Goal: Transaction & Acquisition: Complete application form

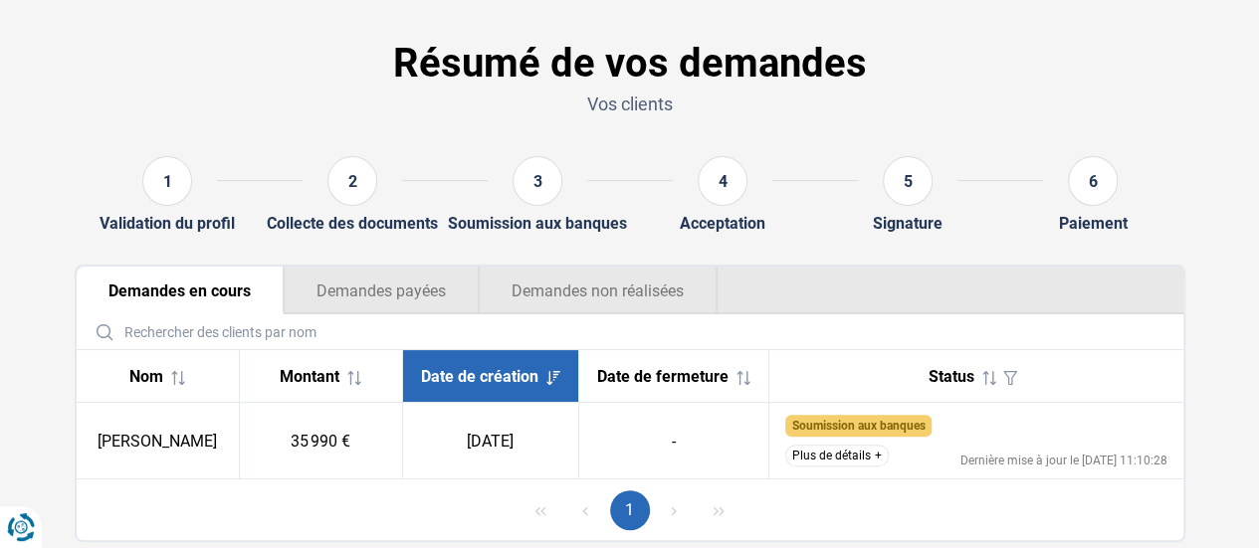
scroll to position [124, 0]
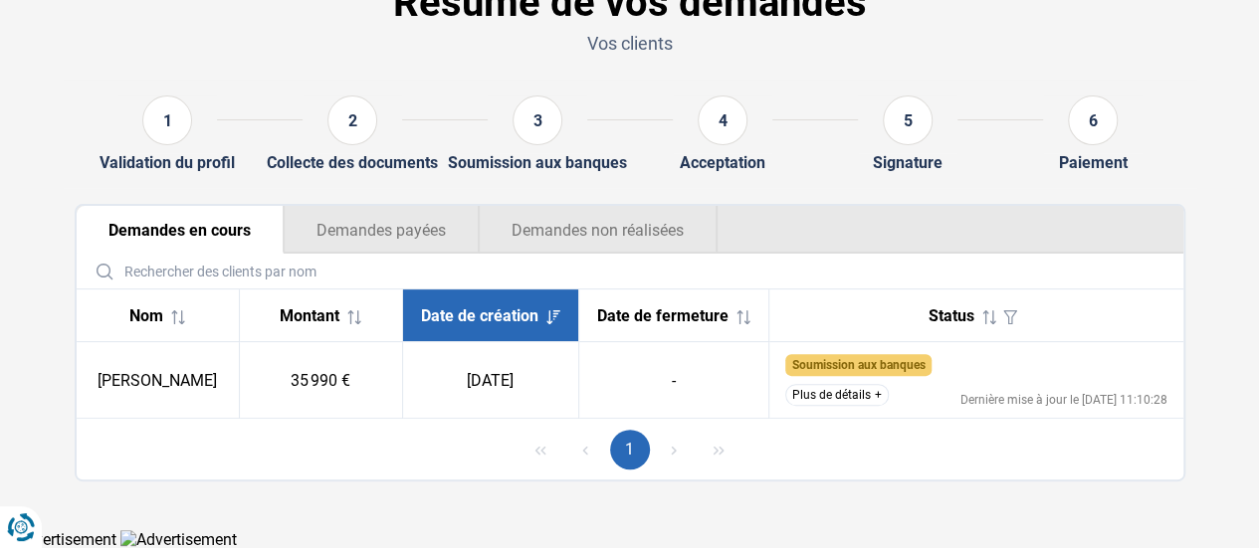
click at [842, 401] on button "Plus de détails" at bounding box center [836, 395] width 103 height 22
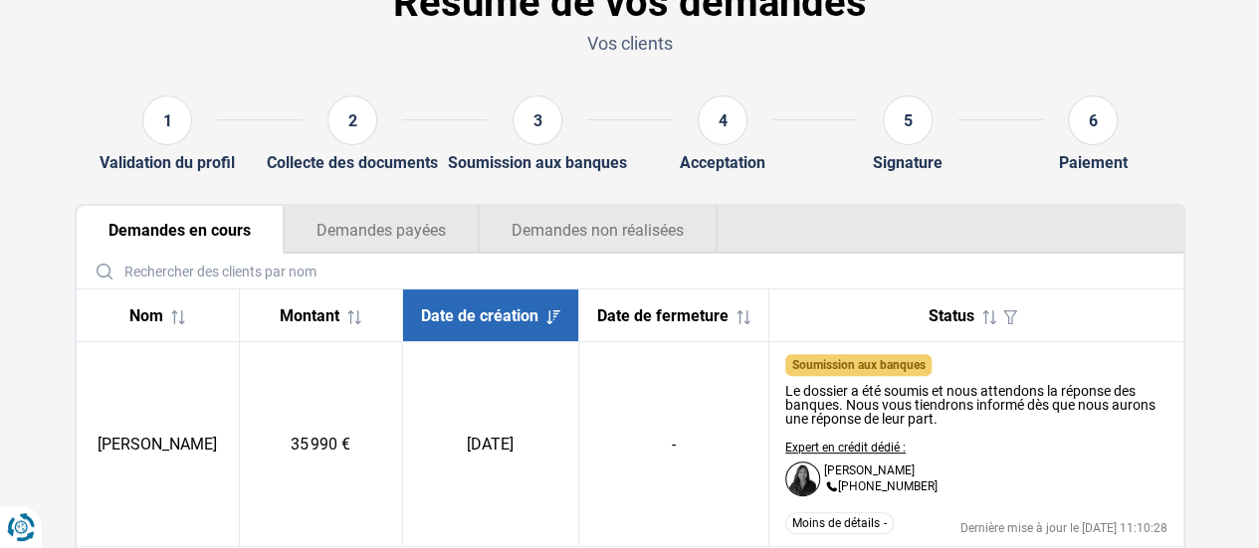
scroll to position [224, 0]
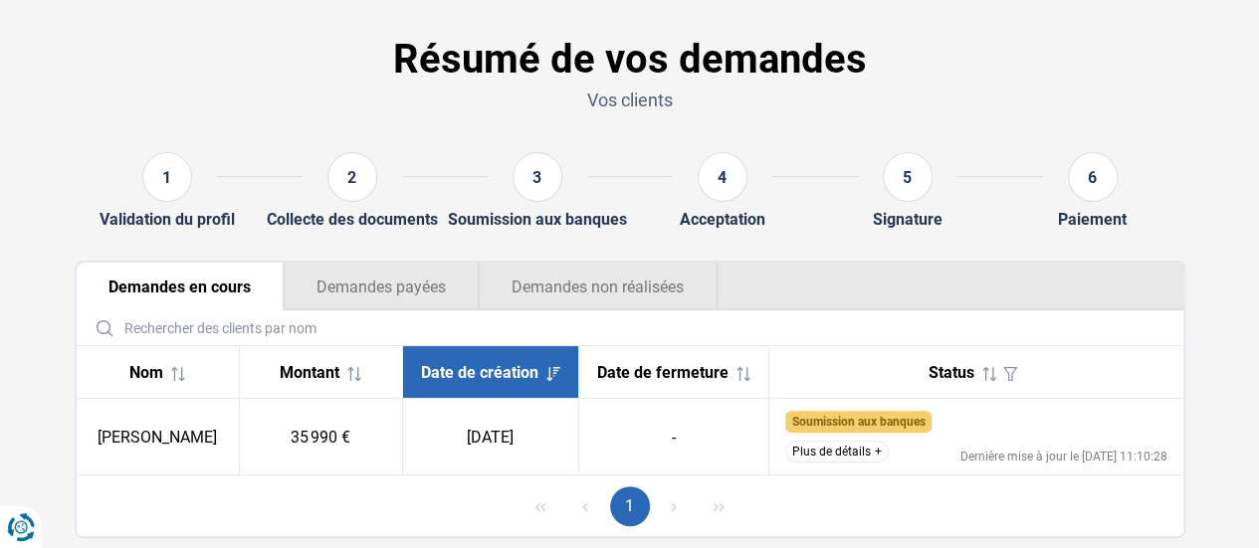
scroll to position [99, 0]
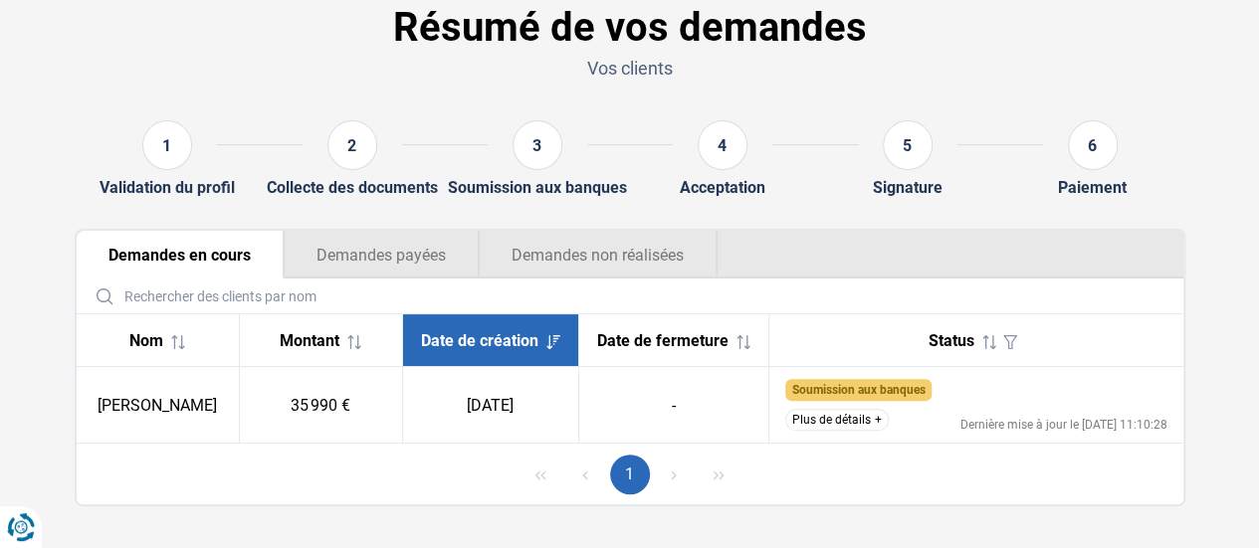
click at [860, 413] on button "Plus de détails" at bounding box center [836, 420] width 103 height 22
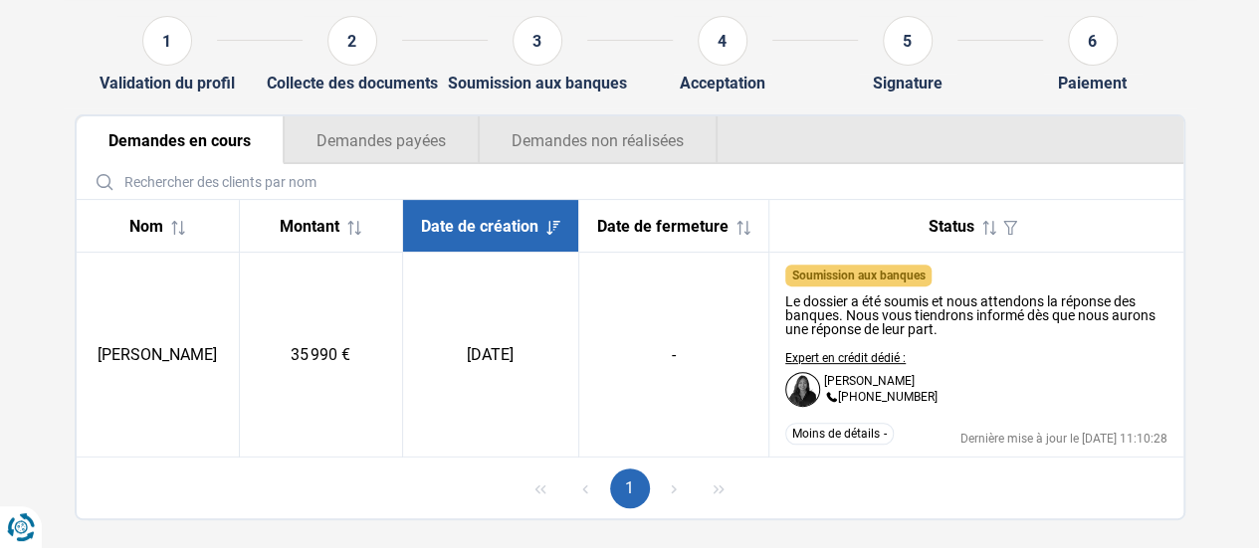
scroll to position [153, 0]
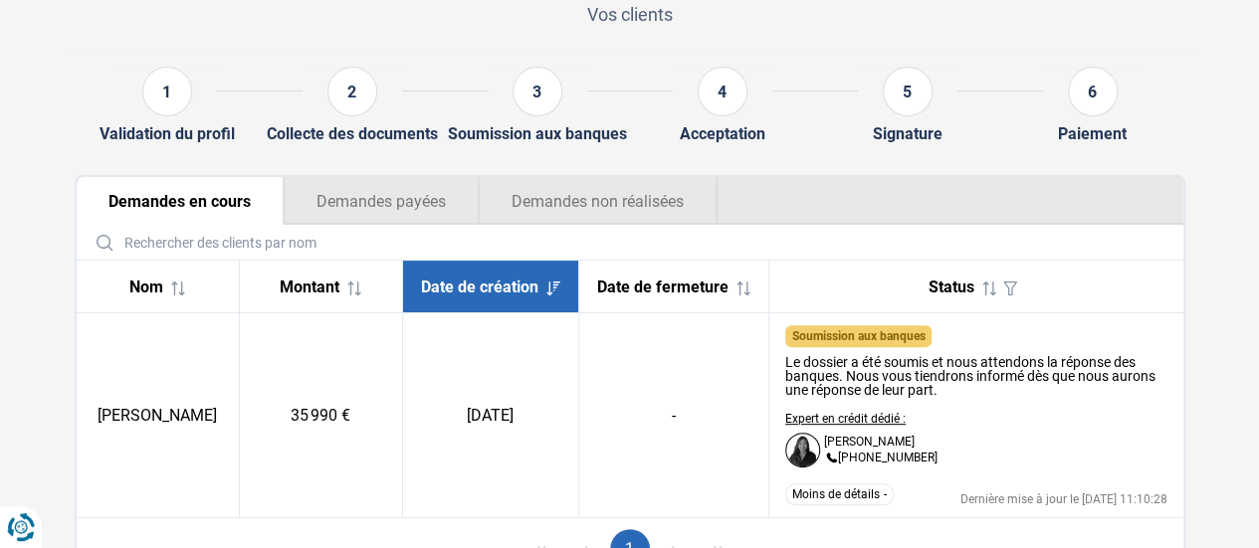
click at [574, 200] on button "Demandes non réalisées" at bounding box center [598, 201] width 239 height 48
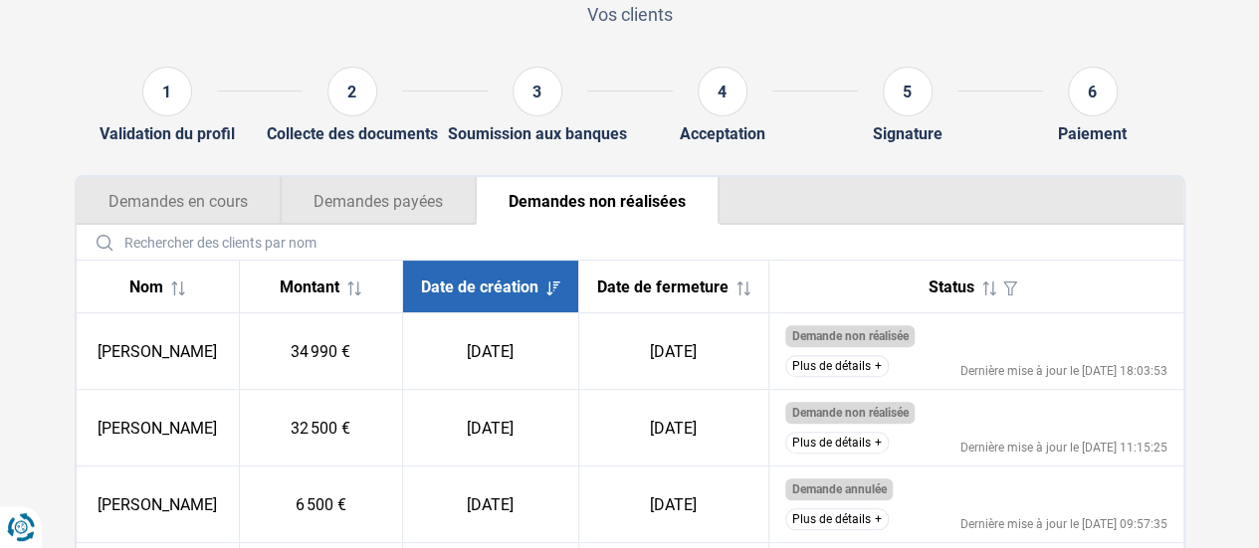
click at [365, 210] on button "Demandes payées" at bounding box center [378, 201] width 195 height 48
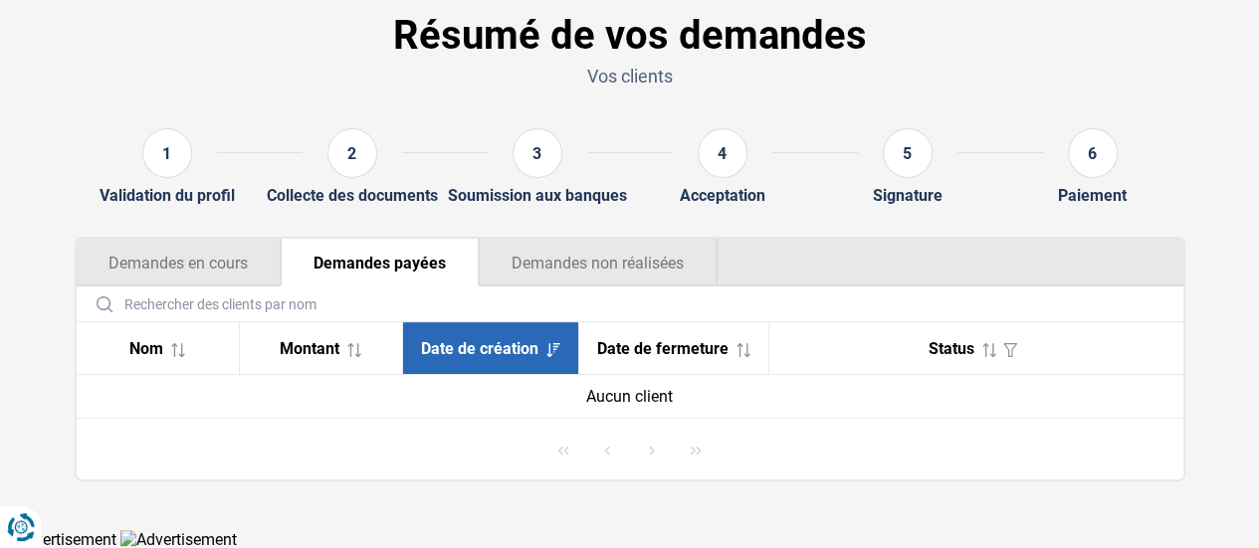
click at [219, 272] on button "Demandes en cours" at bounding box center [179, 263] width 204 height 48
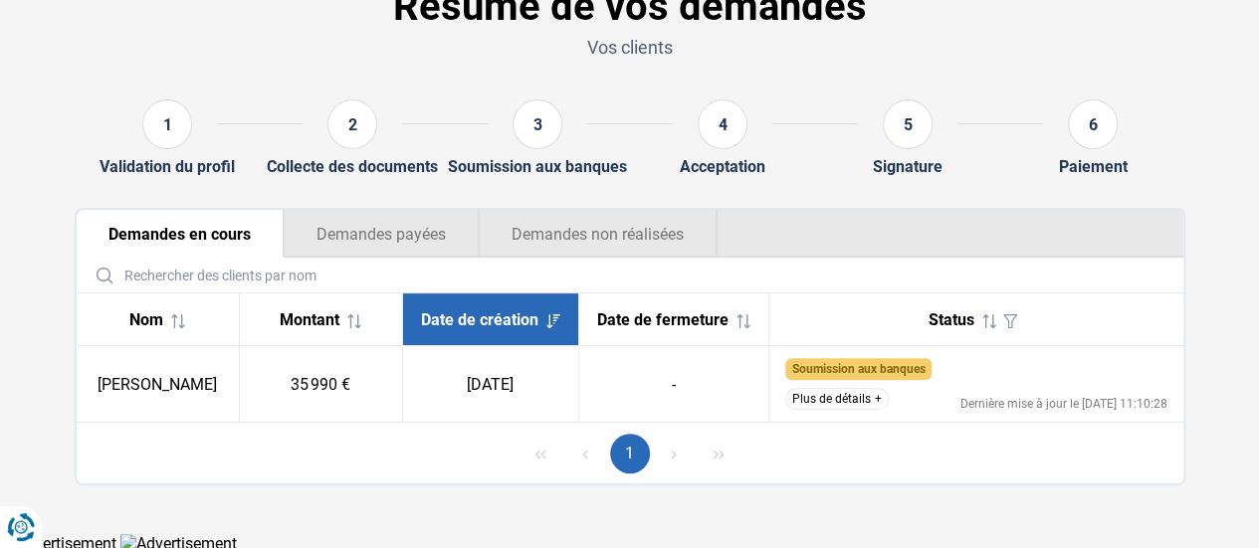
scroll to position [124, 0]
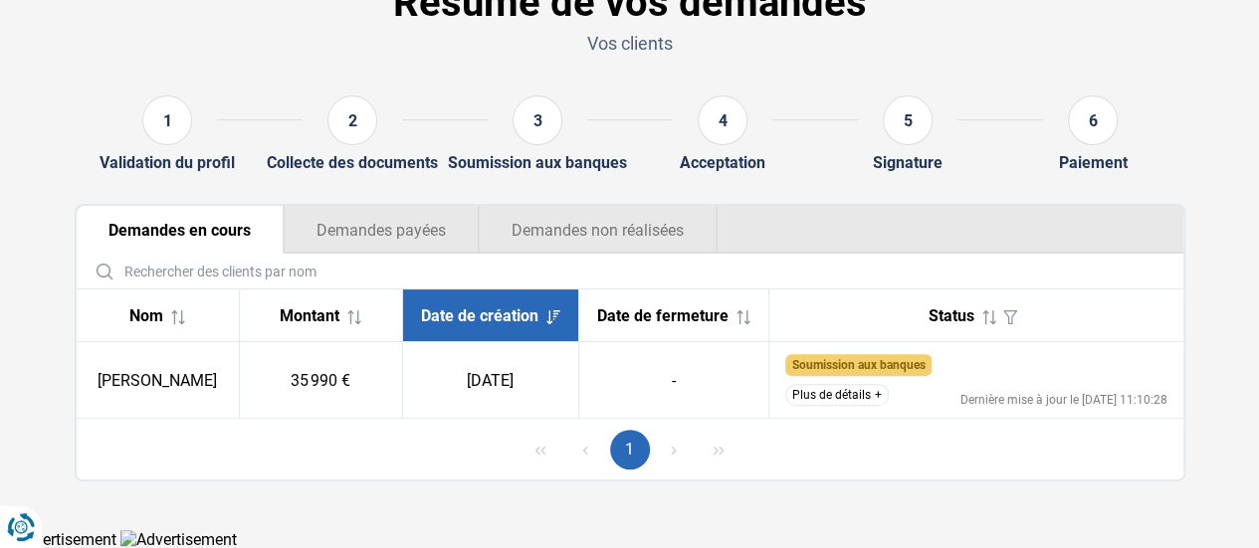
drag, startPoint x: 858, startPoint y: 427, endPoint x: 861, endPoint y: 413, distance: 14.2
click at [860, 421] on div "1" at bounding box center [630, 449] width 1106 height 61
click at [866, 388] on button "Plus de détails" at bounding box center [836, 395] width 103 height 22
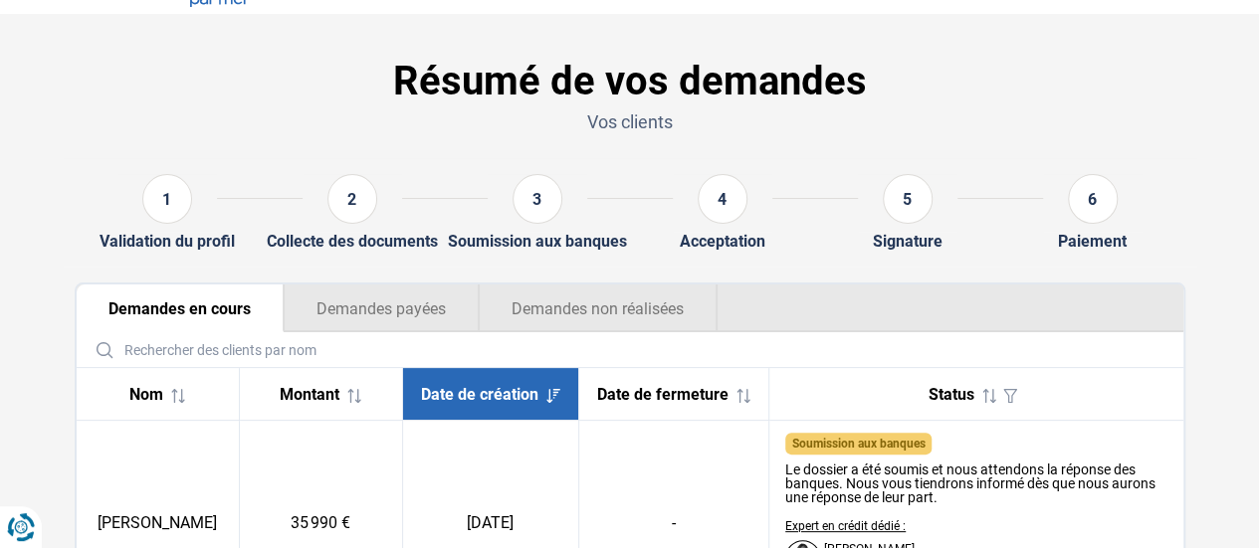
scroll to position [0, 0]
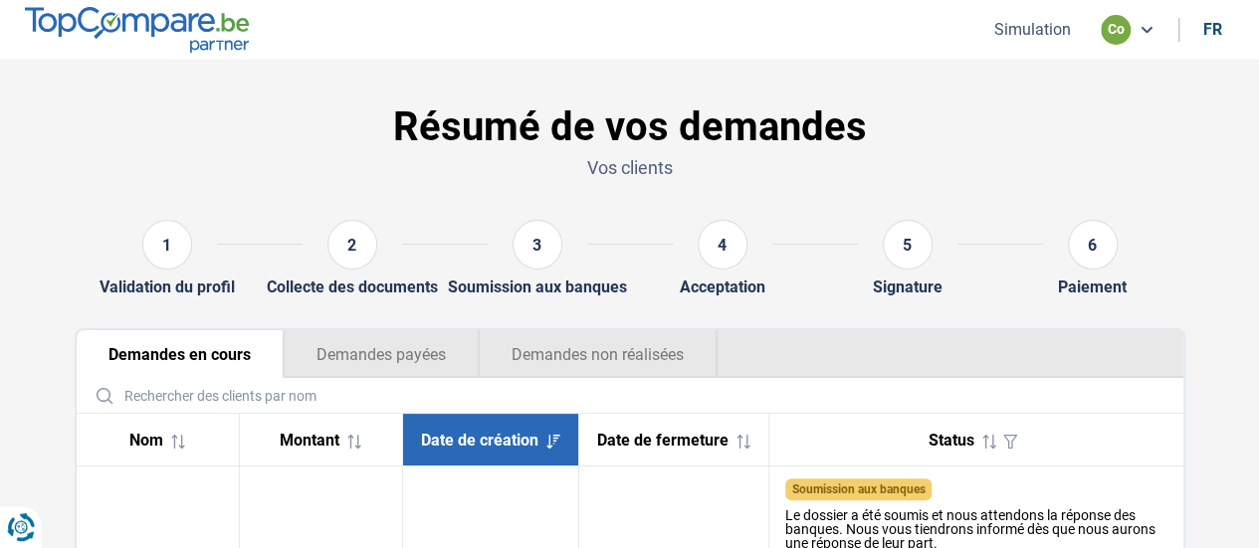
click at [1031, 23] on button "Simulation" at bounding box center [1032, 29] width 89 height 21
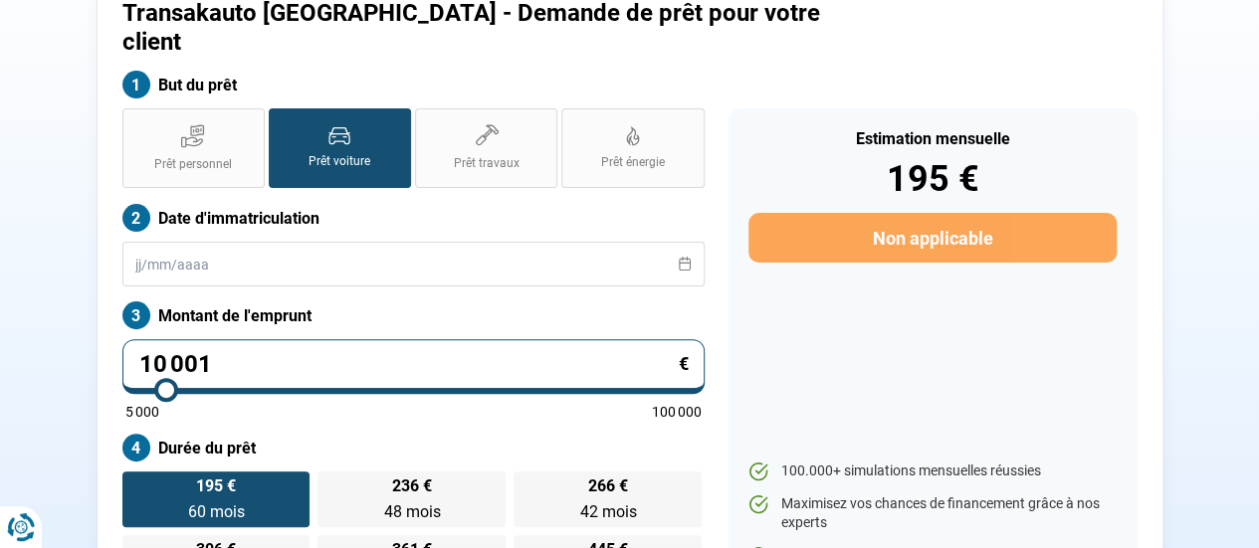
scroll to position [147, 0]
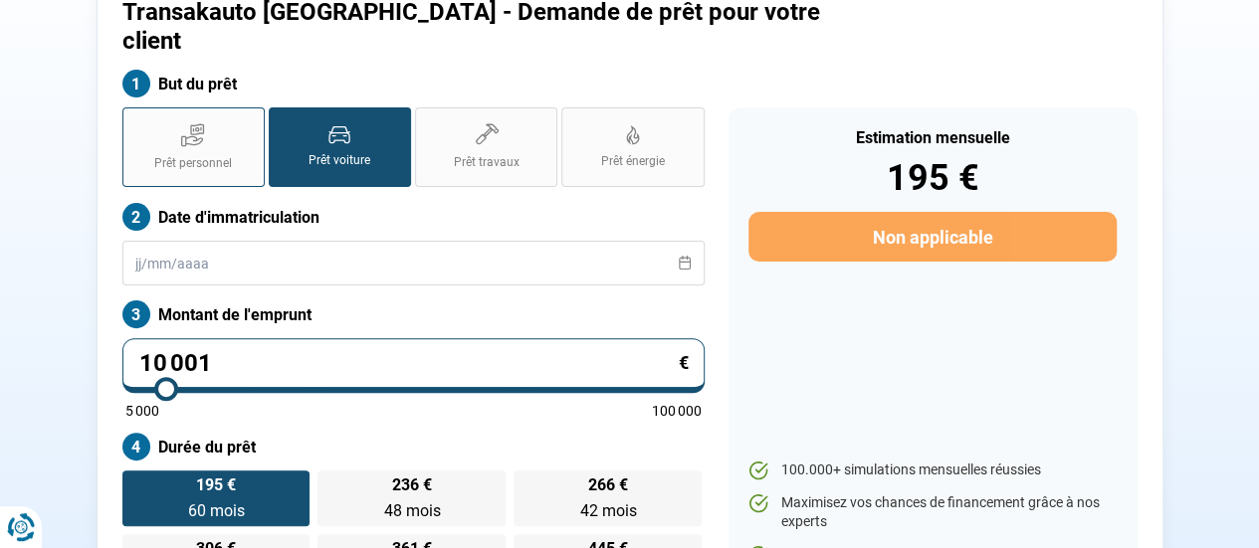
click at [229, 117] on label "Prêt personnel" at bounding box center [193, 147] width 142 height 80
click at [135, 117] on input "Prêt personnel" at bounding box center [128, 113] width 13 height 13
radio input "true"
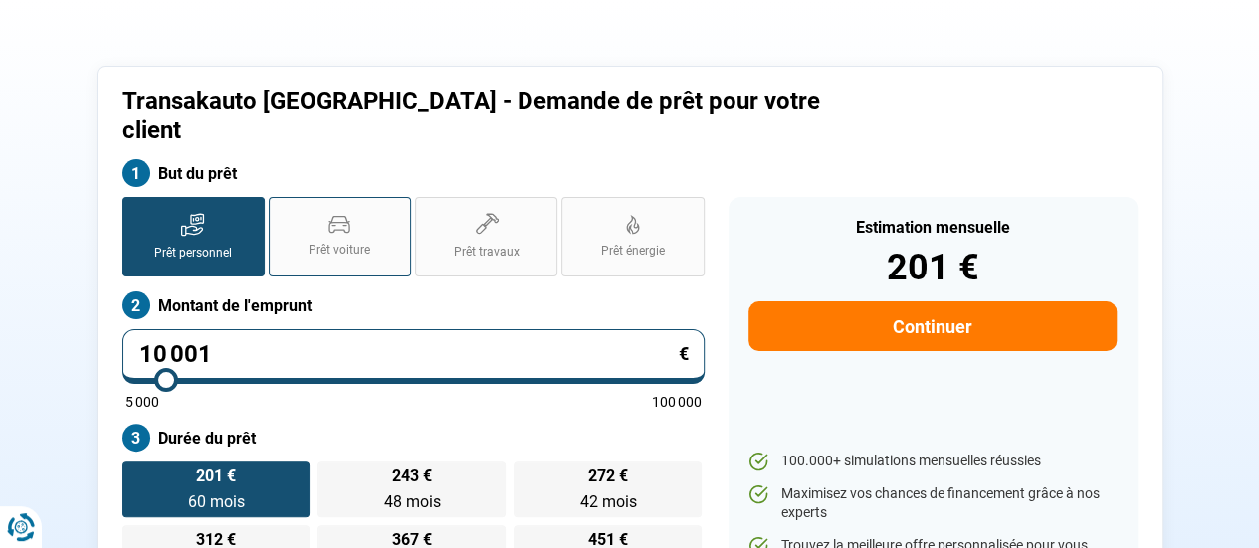
scroll to position [49, 0]
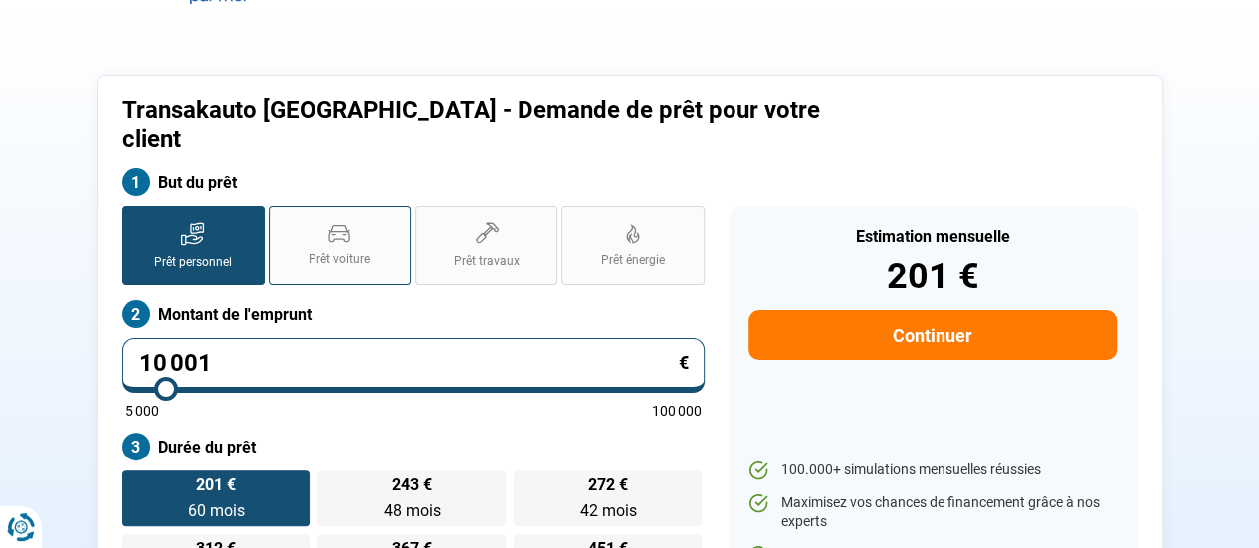
click at [366, 251] on span "Prêt voiture" at bounding box center [339, 259] width 62 height 17
click at [282, 219] on input "Prêt voiture" at bounding box center [275, 212] width 13 height 13
radio input "true"
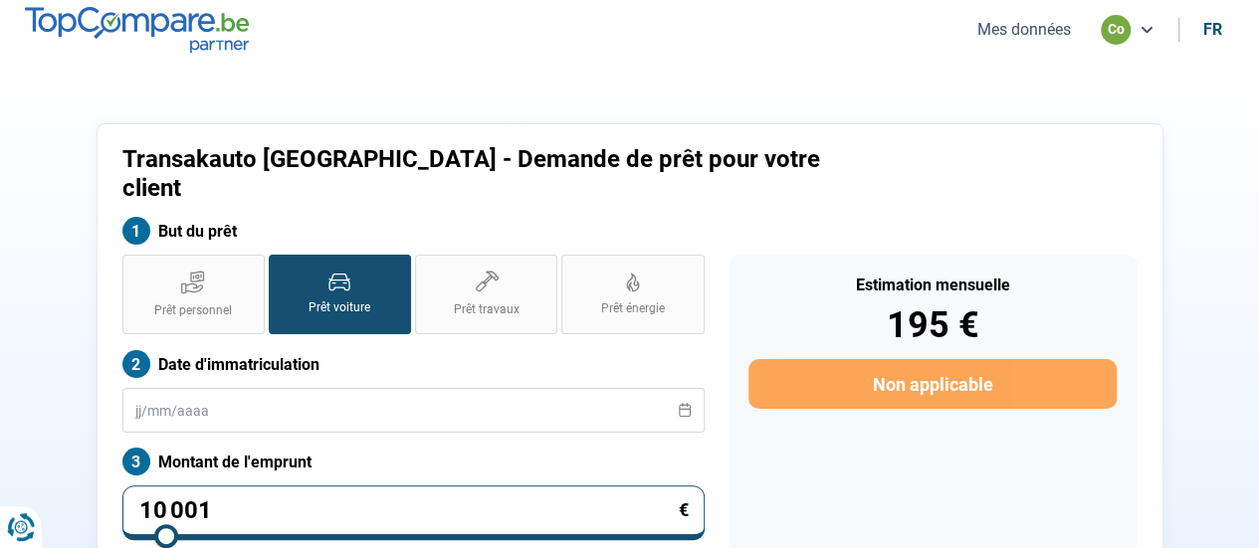
scroll to position [0, 0]
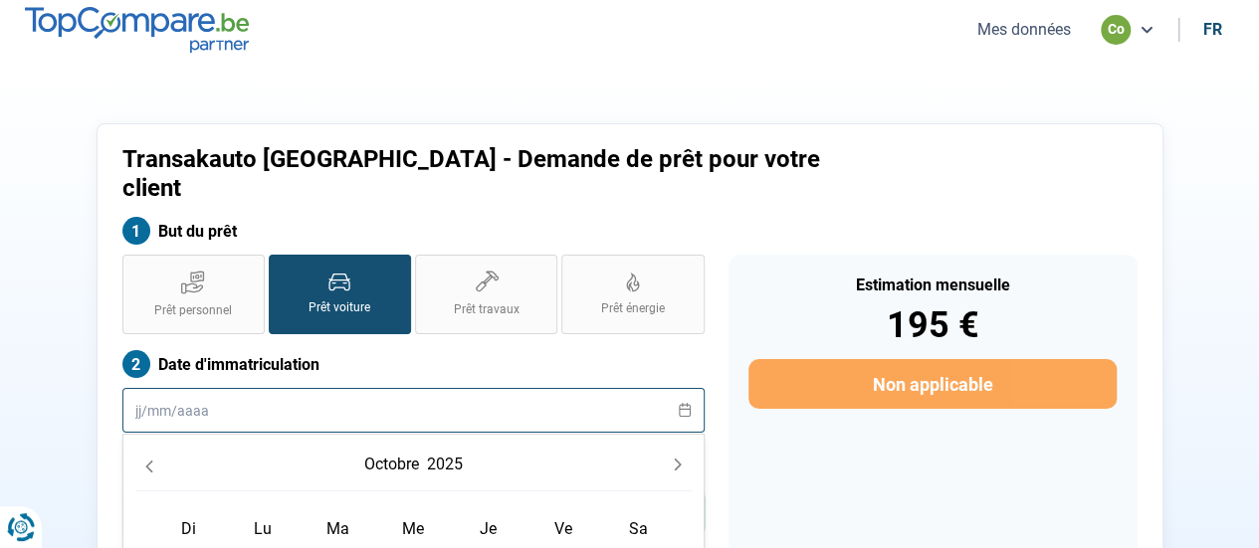
click at [259, 395] on input "text" at bounding box center [413, 410] width 582 height 45
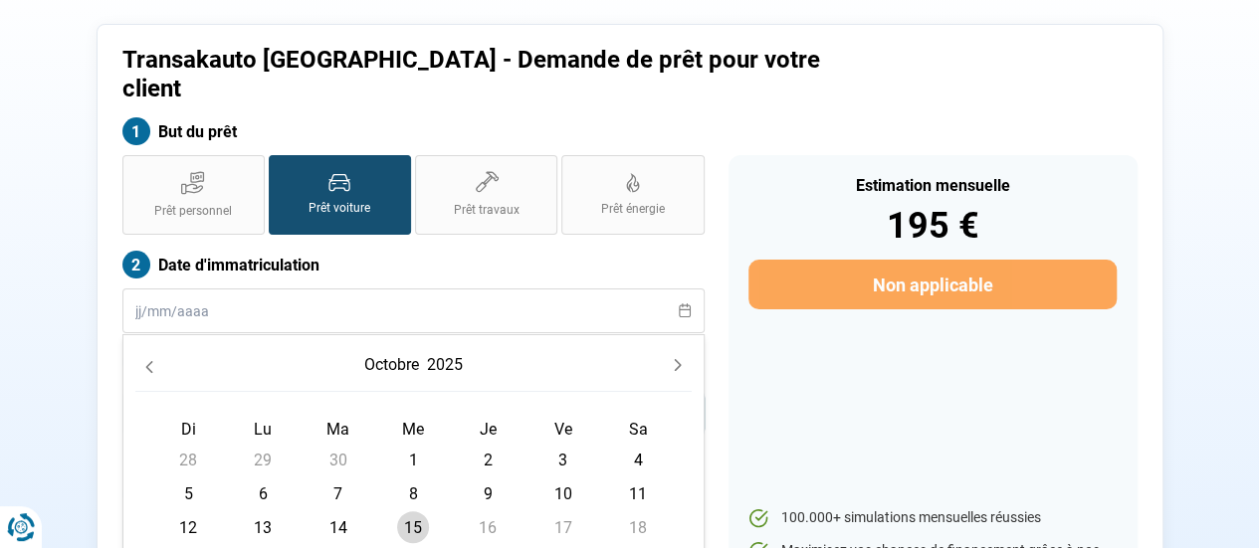
click at [404, 347] on button "octobre" at bounding box center [391, 365] width 63 height 36
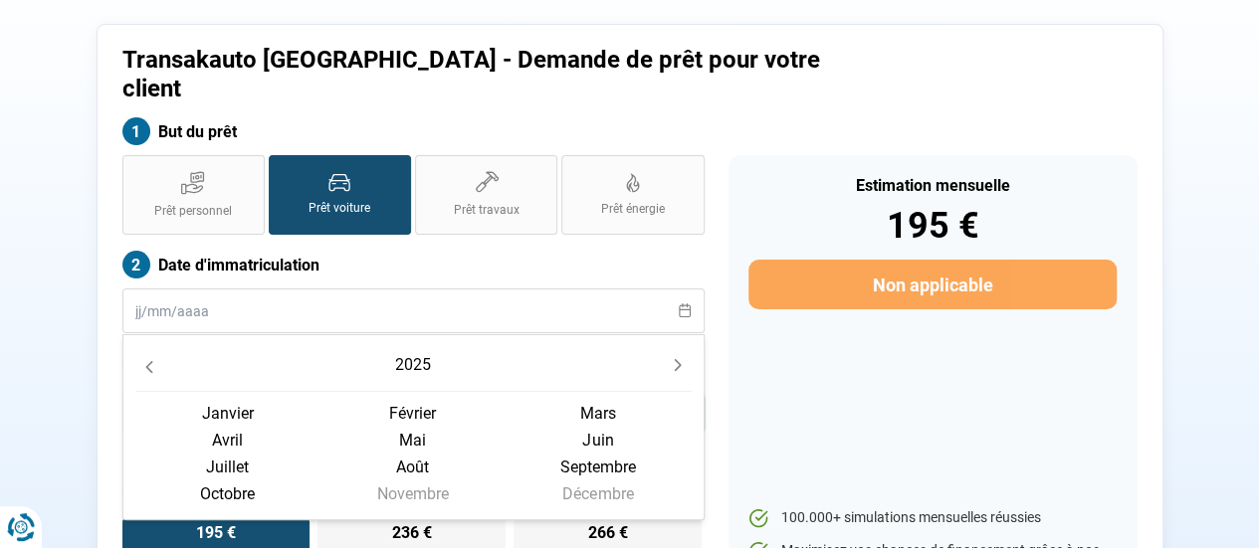
click at [416, 347] on button "2025" at bounding box center [413, 365] width 44 height 36
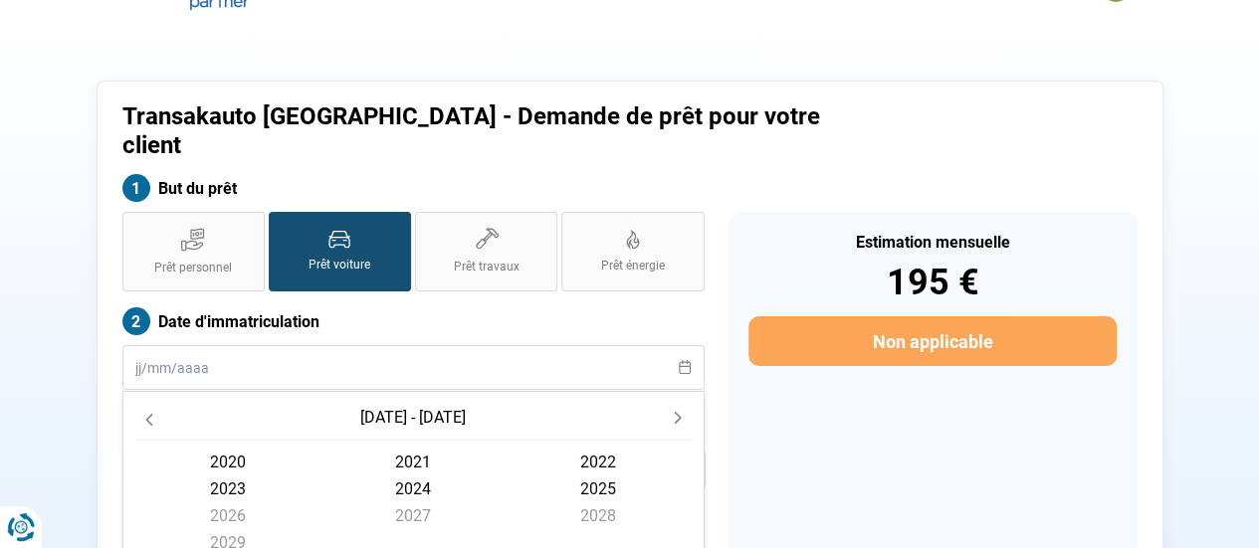
scroll to position [0, 0]
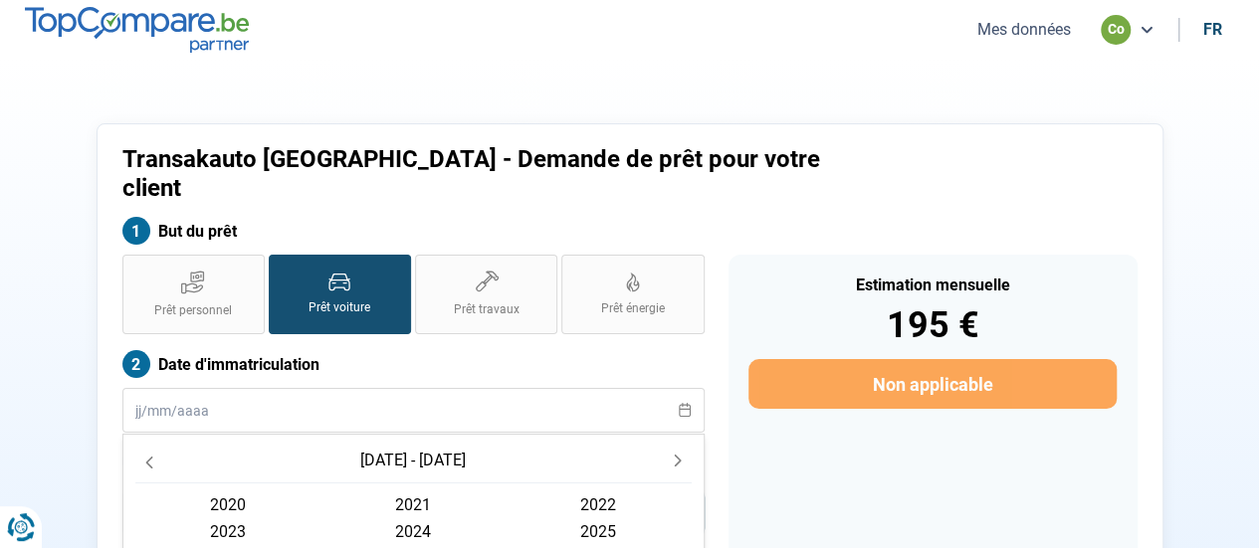
click at [153, 447] on div "2020 - 2029" at bounding box center [413, 465] width 556 height 37
click at [155, 447] on button "Previous Decade" at bounding box center [149, 461] width 28 height 28
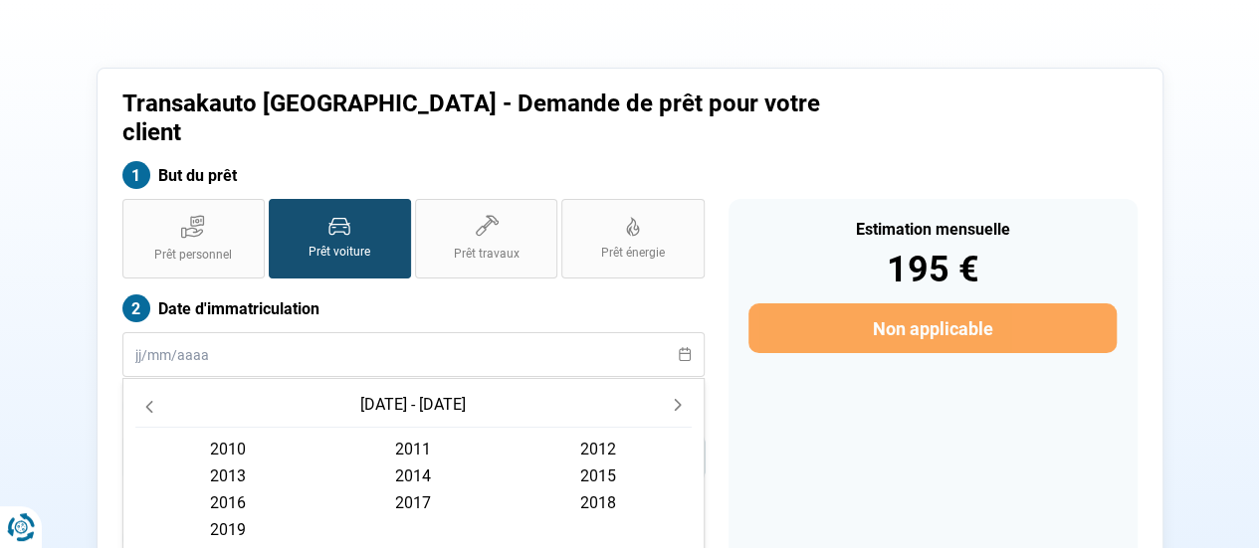
scroll to position [99, 0]
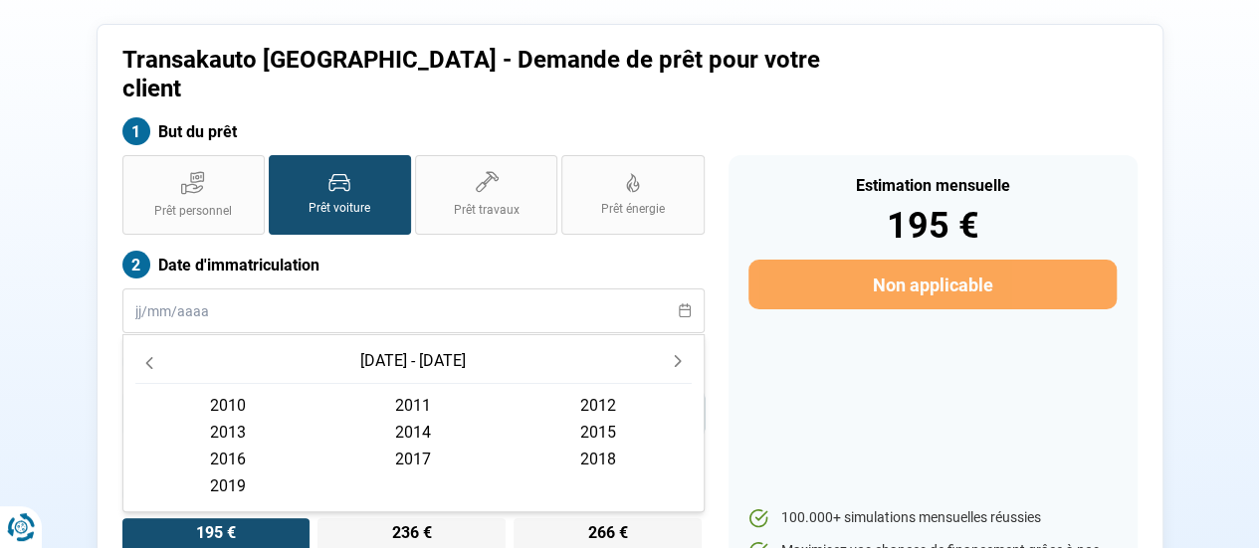
click at [213, 473] on span "2019" at bounding box center [227, 486] width 185 height 27
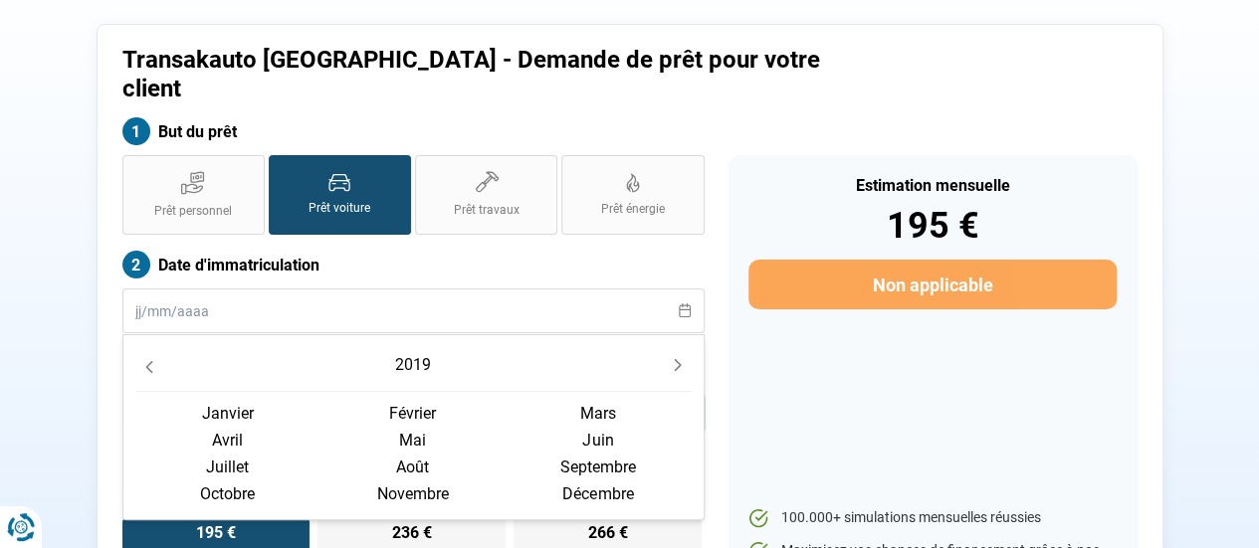
click at [410, 400] on span "février" at bounding box center [412, 413] width 185 height 27
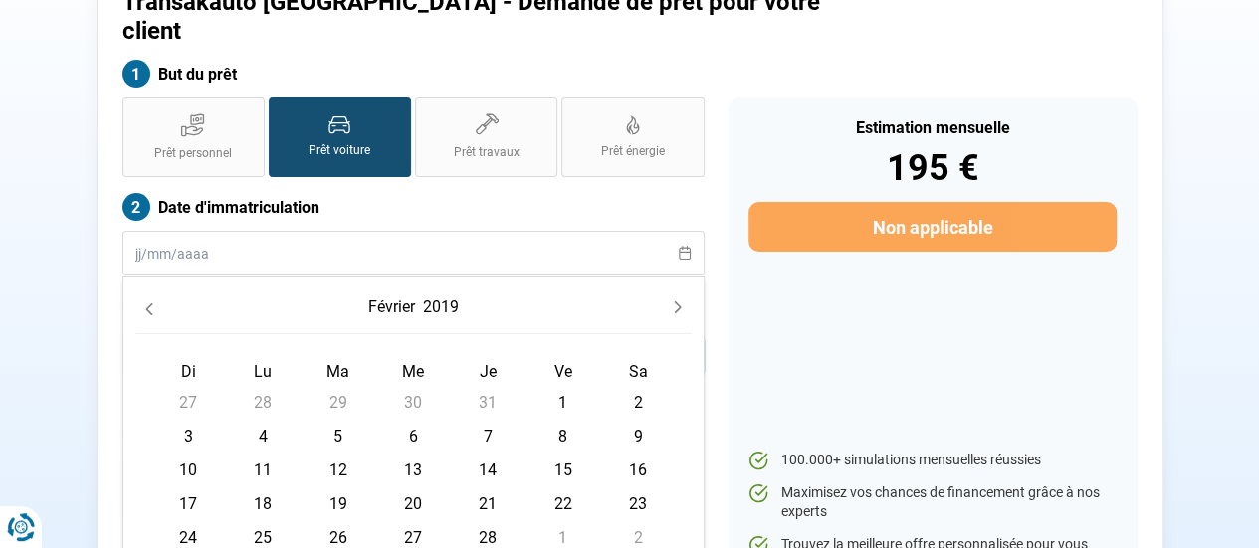
scroll to position [199, 0]
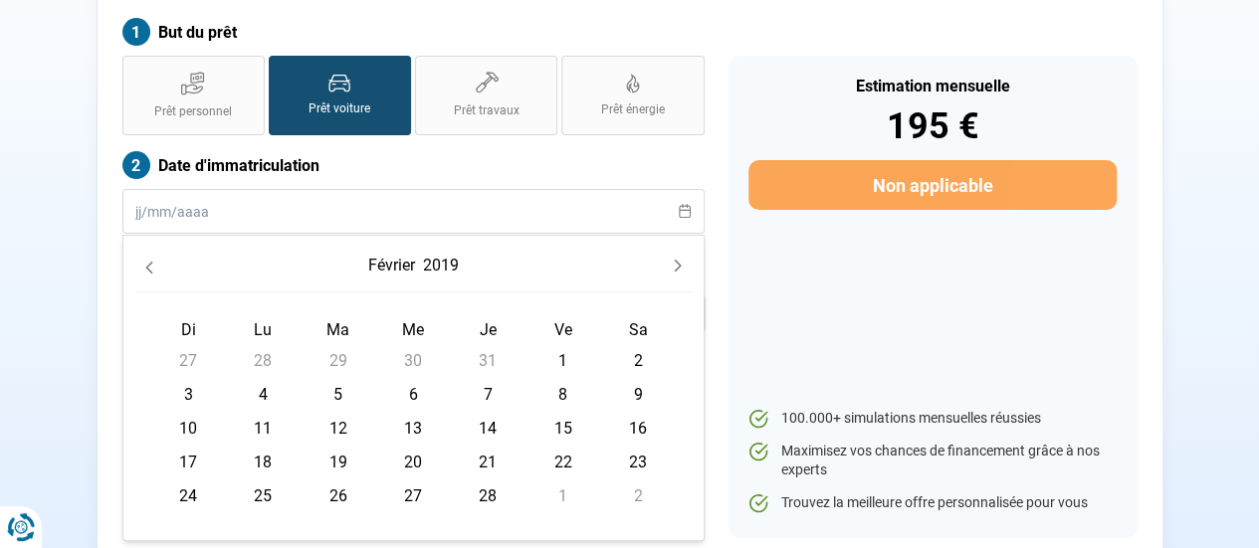
click at [410, 446] on span "20" at bounding box center [413, 462] width 32 height 32
type input "20/02/2019"
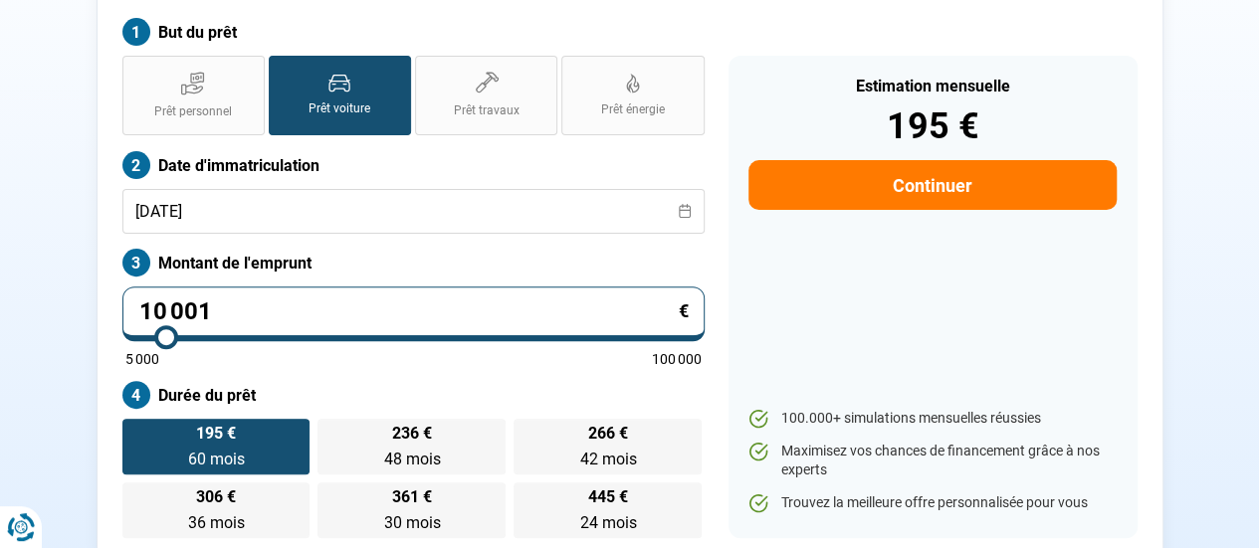
drag, startPoint x: 336, startPoint y: 295, endPoint x: 0, endPoint y: 279, distance: 336.7
click at [0, 279] on section "Transakauto Bruxelles - Demande de prêt pour votre client But du prêt Prêt pers…" at bounding box center [629, 242] width 1259 height 763
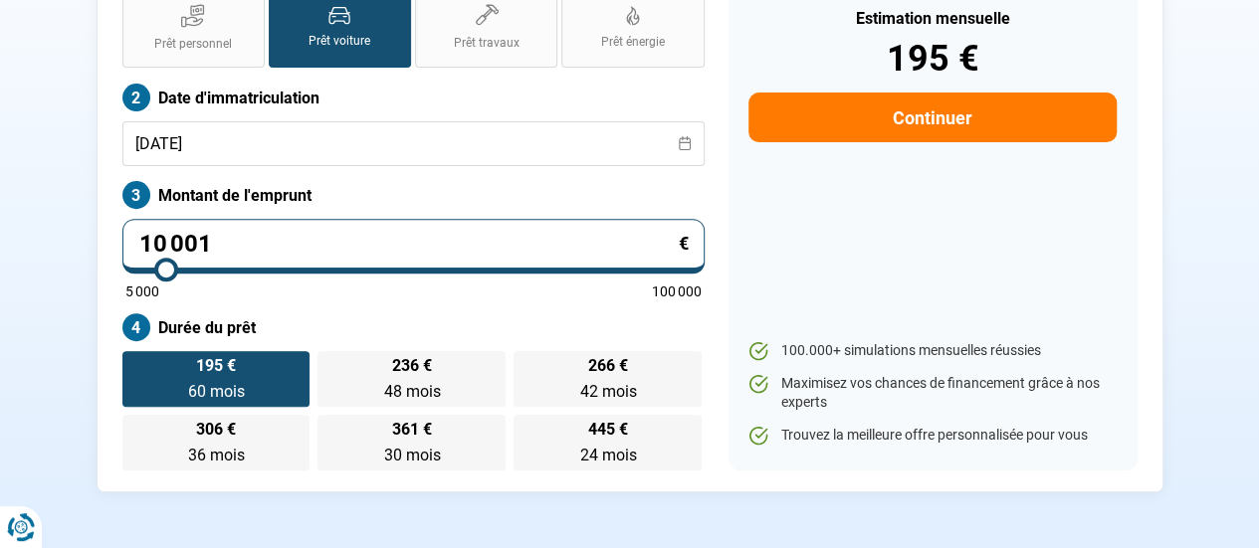
scroll to position [298, 0]
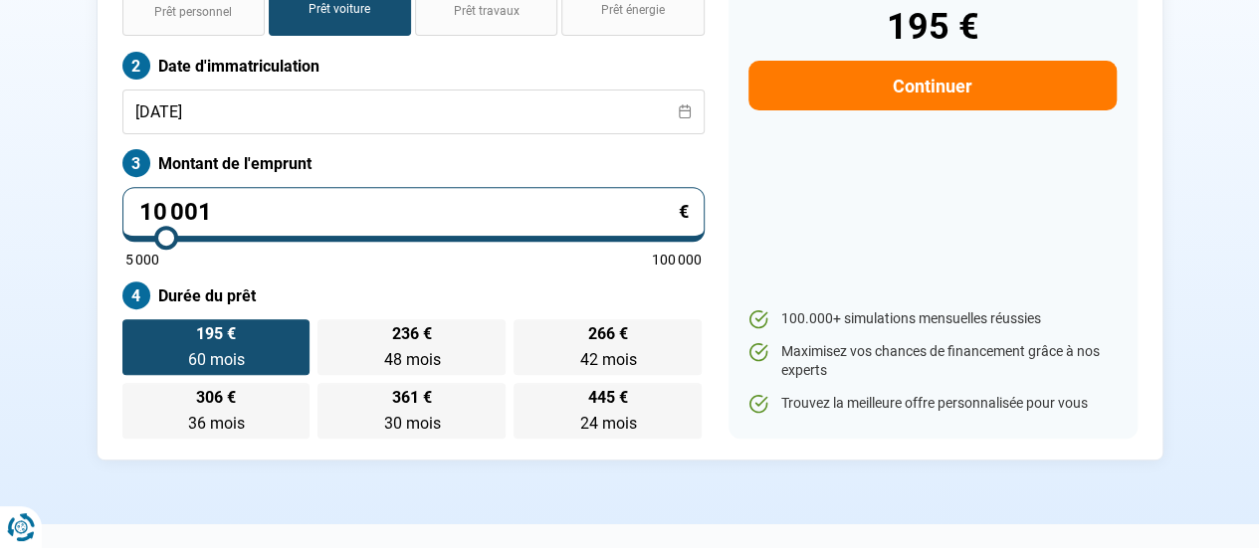
type input "1"
type input "5000"
type input "12"
type input "5000"
type input "120"
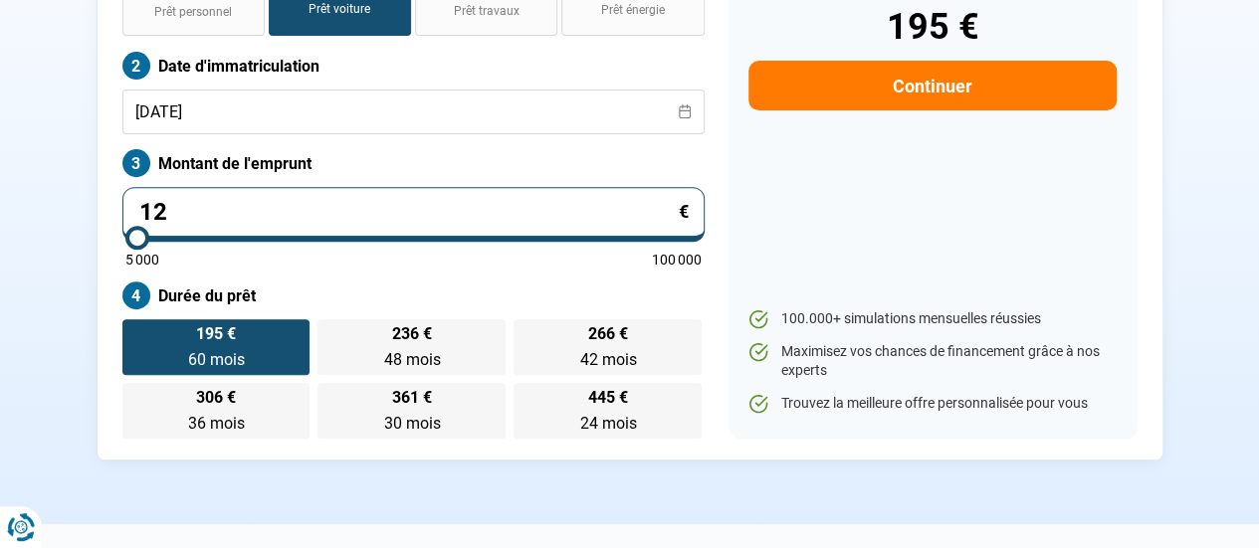
type input "5000"
type input "1 200"
type input "5000"
type input "12 000"
type input "12000"
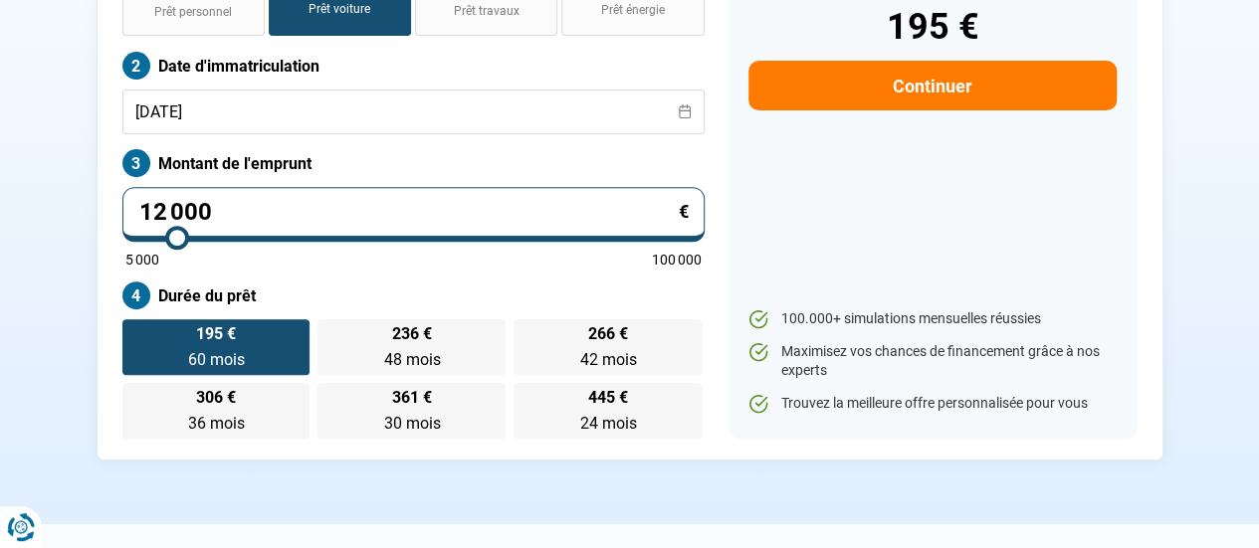
type input "12 000"
drag, startPoint x: 368, startPoint y: 255, endPoint x: 484, endPoint y: 278, distance: 117.7
click at [368, 282] on label "Durée du prêt" at bounding box center [413, 296] width 582 height 28
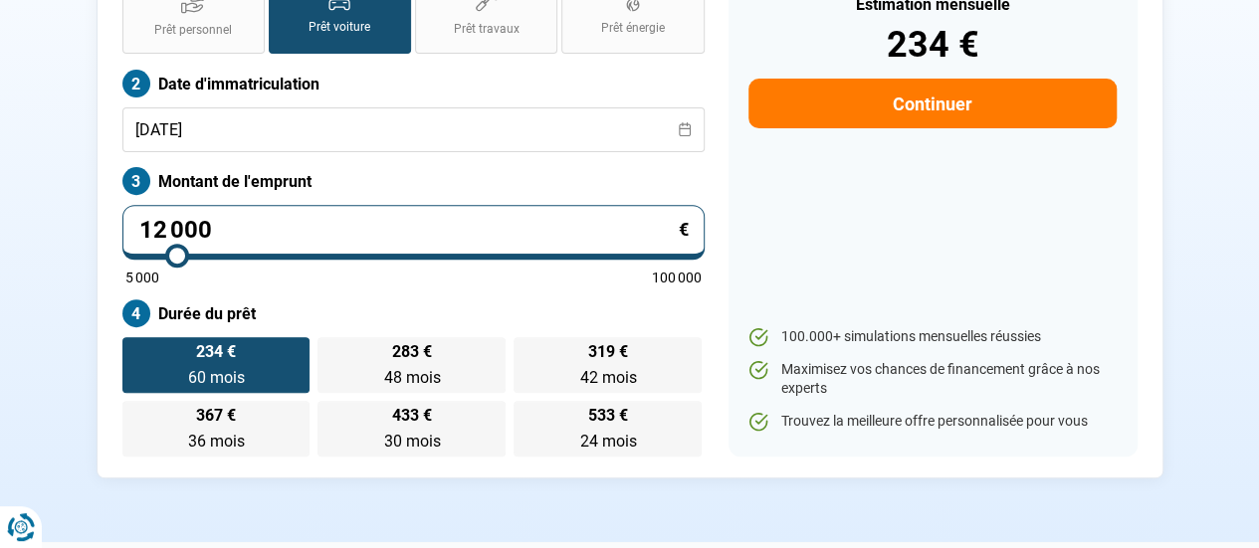
scroll to position [147, 0]
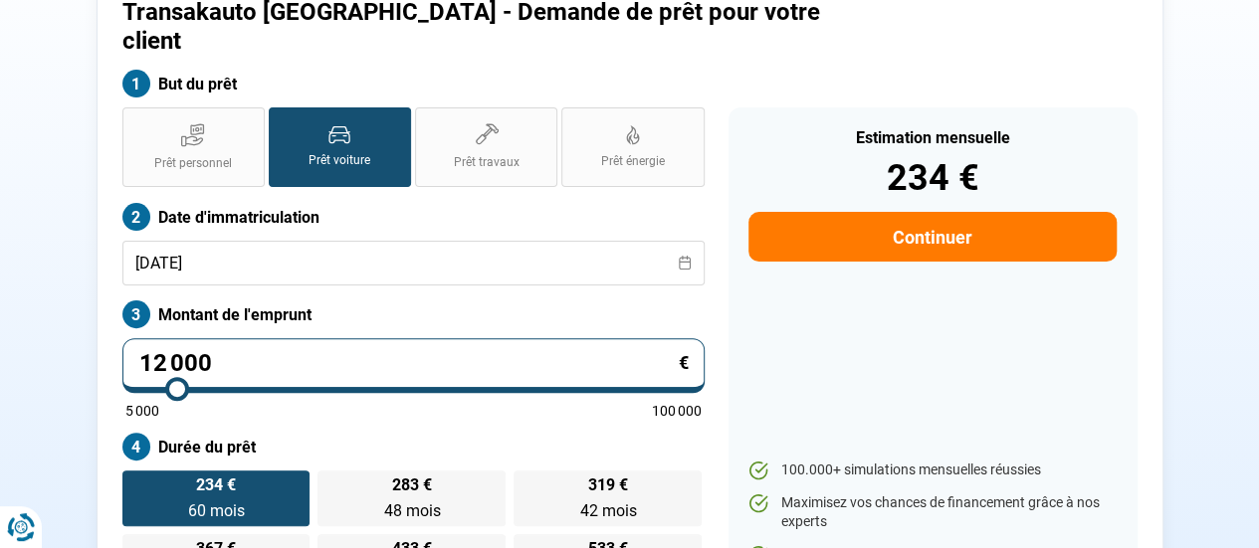
click at [919, 212] on button "Continuer" at bounding box center [931, 237] width 367 height 50
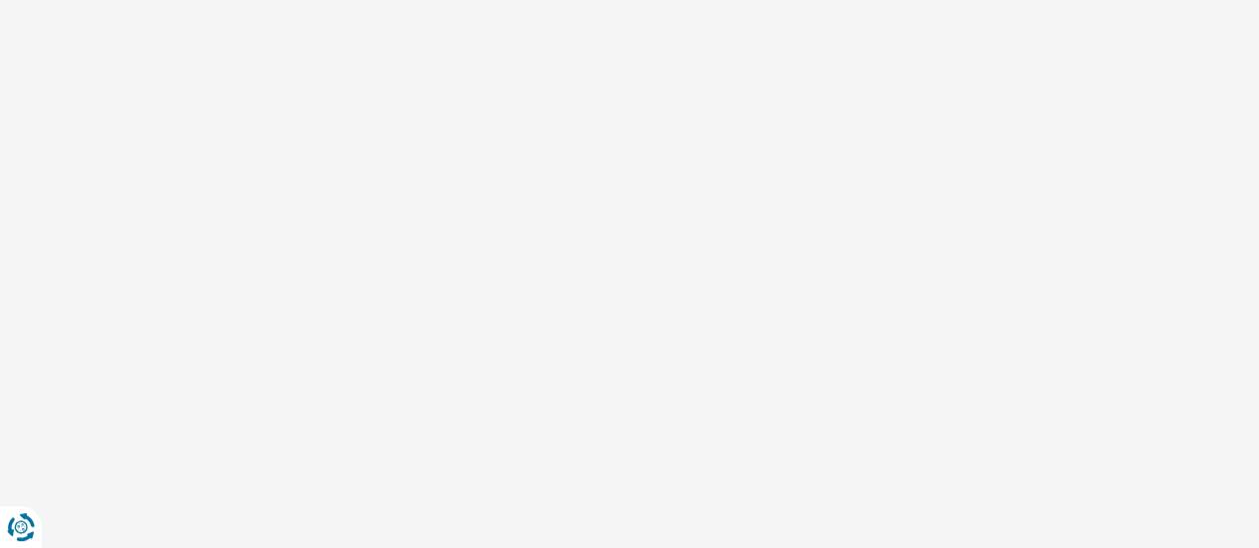
scroll to position [2, 0]
select select "32"
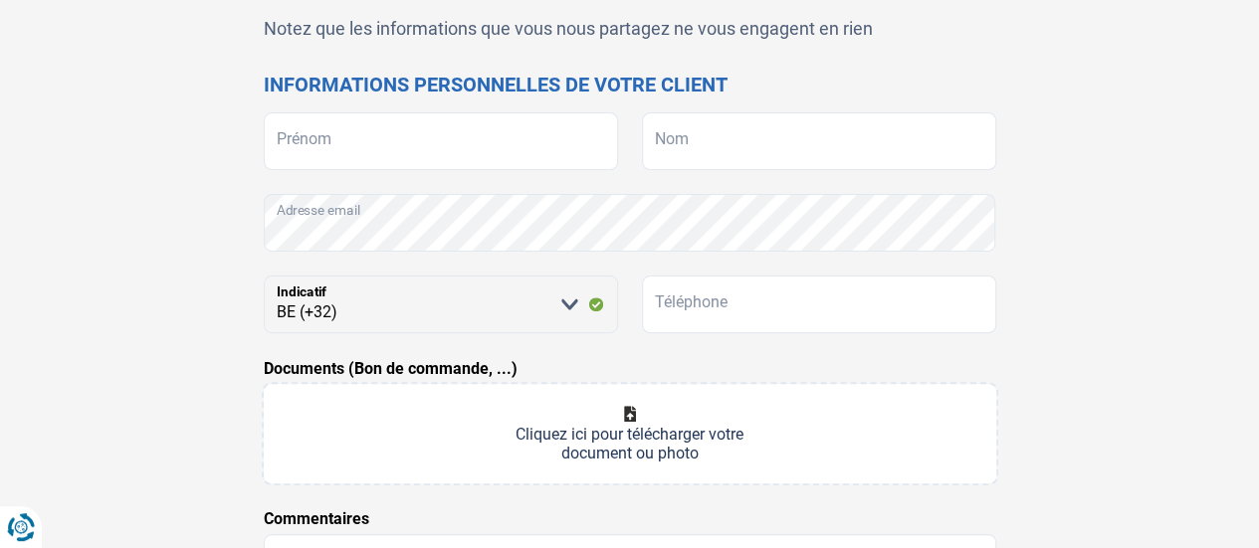
scroll to position [199, 0]
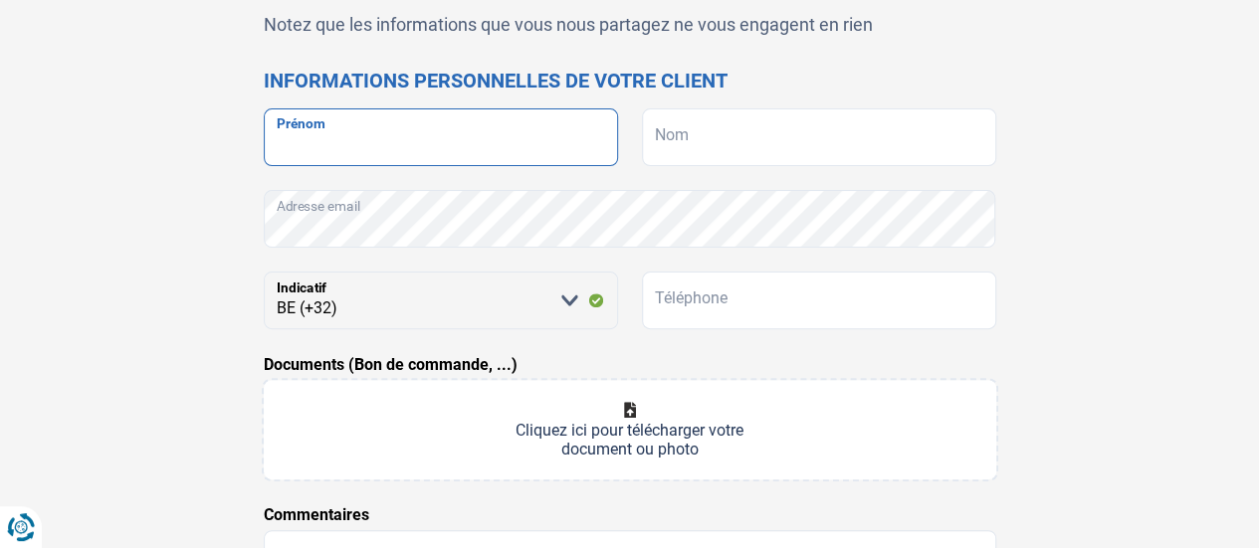
click at [452, 134] on input "Prénom" at bounding box center [441, 137] width 354 height 58
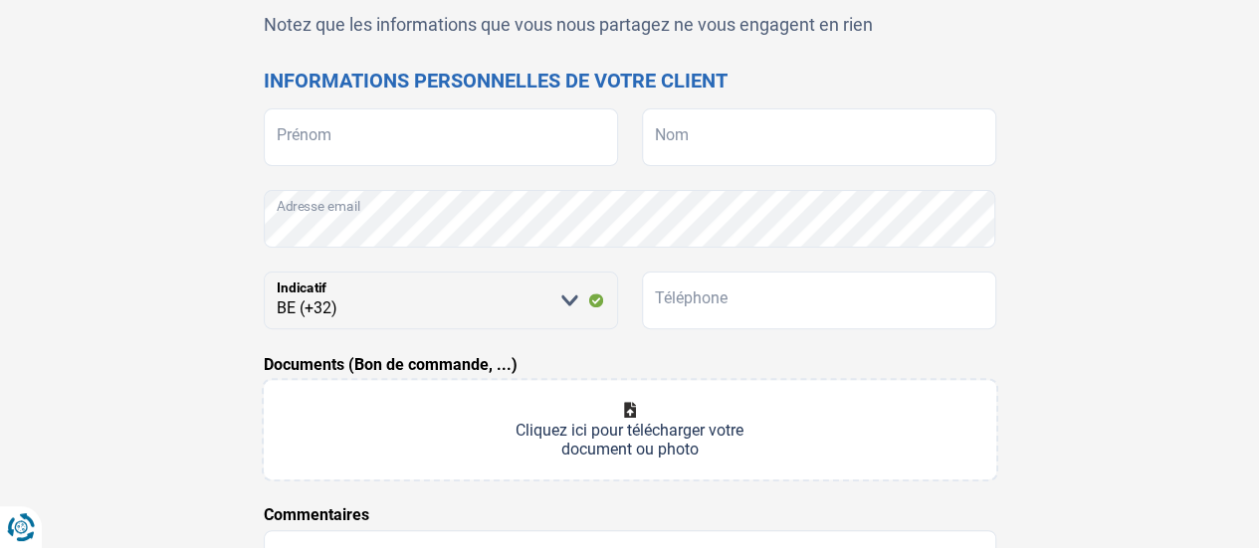
click at [1001, 158] on div "Trouvons le meilleur prêt pour votre client Notez que les informations que vous…" at bounding box center [630, 391] width 756 height 967
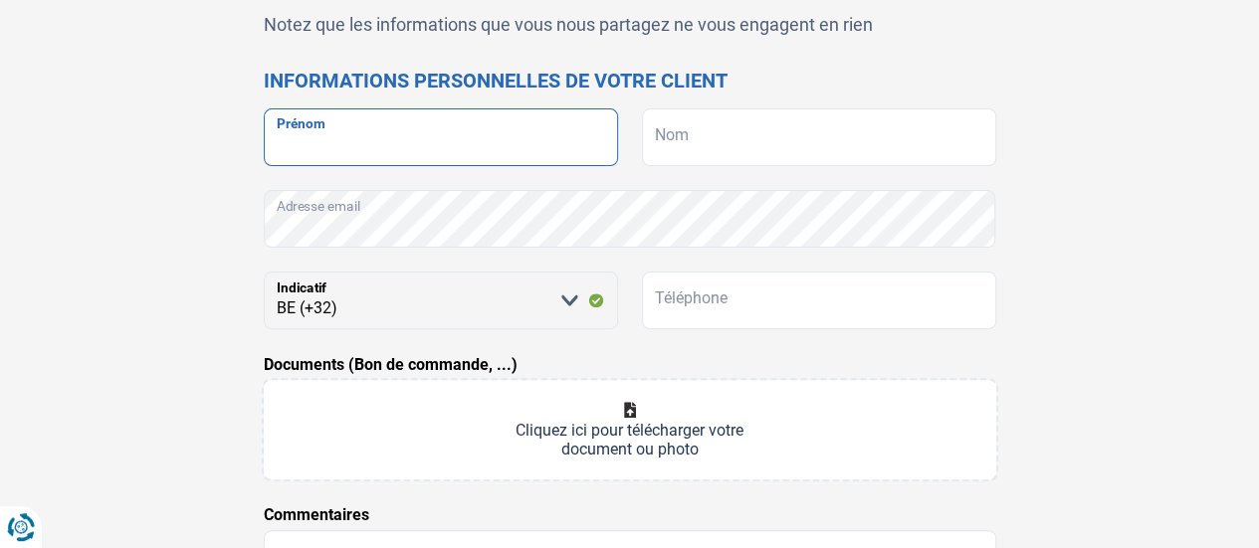
click at [468, 125] on input "Prénom" at bounding box center [441, 137] width 354 height 58
type input "Mourad"
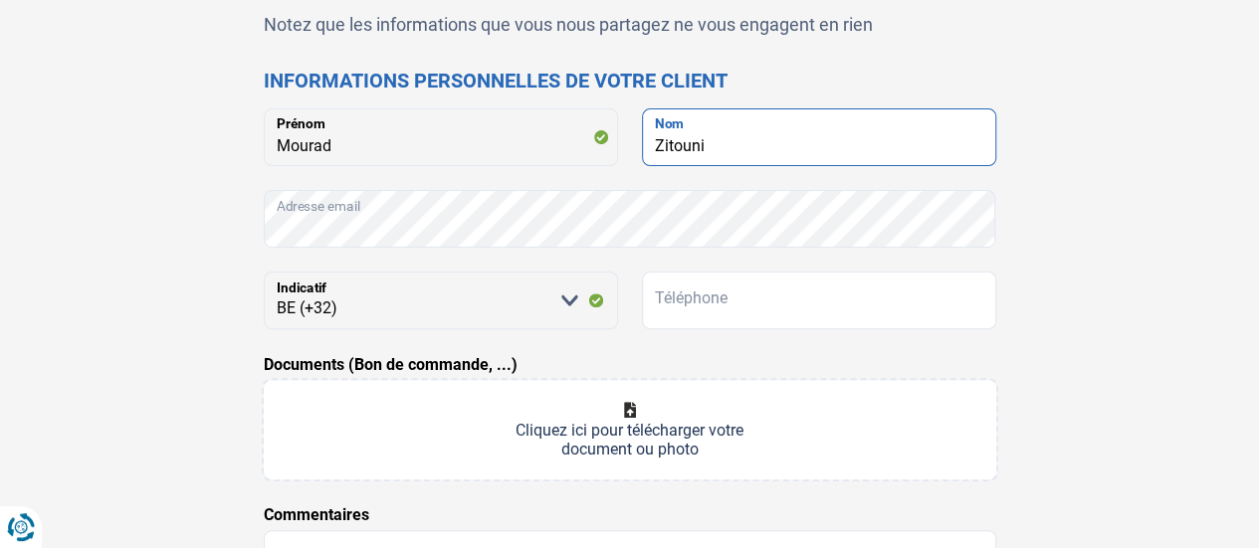
type input "Zitouni"
click at [801, 260] on form "Mourad Prénom Zitouni Nom Adresse email Veuillez sélectionner une option BE (+3…" at bounding box center [630, 432] width 732 height 649
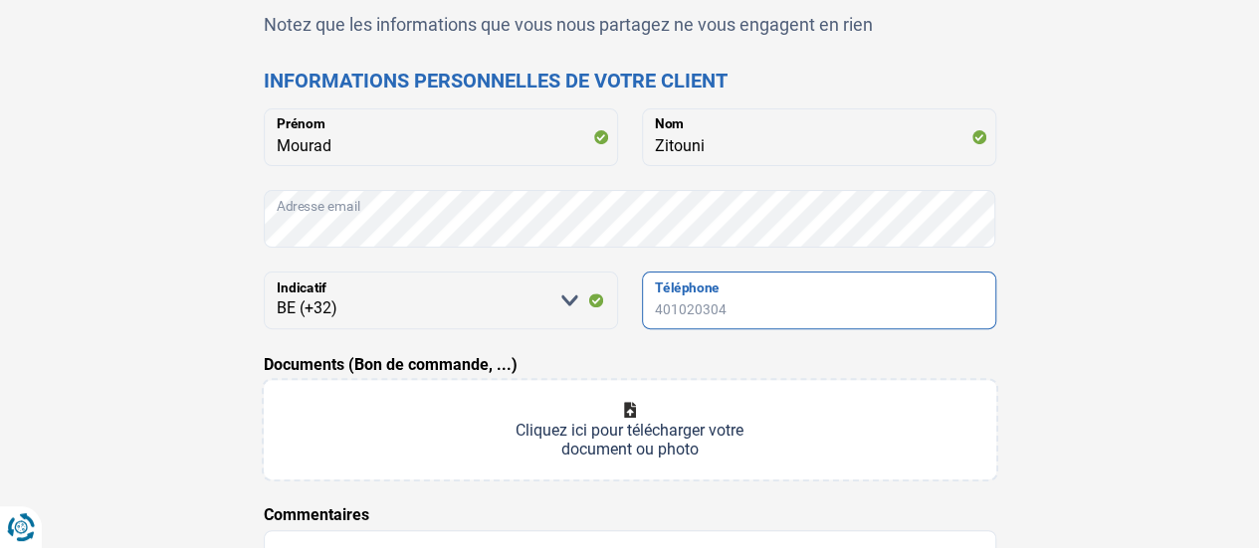
click at [796, 298] on input "Téléphone" at bounding box center [819, 301] width 354 height 58
click at [686, 300] on input "492089310" at bounding box center [819, 301] width 354 height 58
type input "492089310"
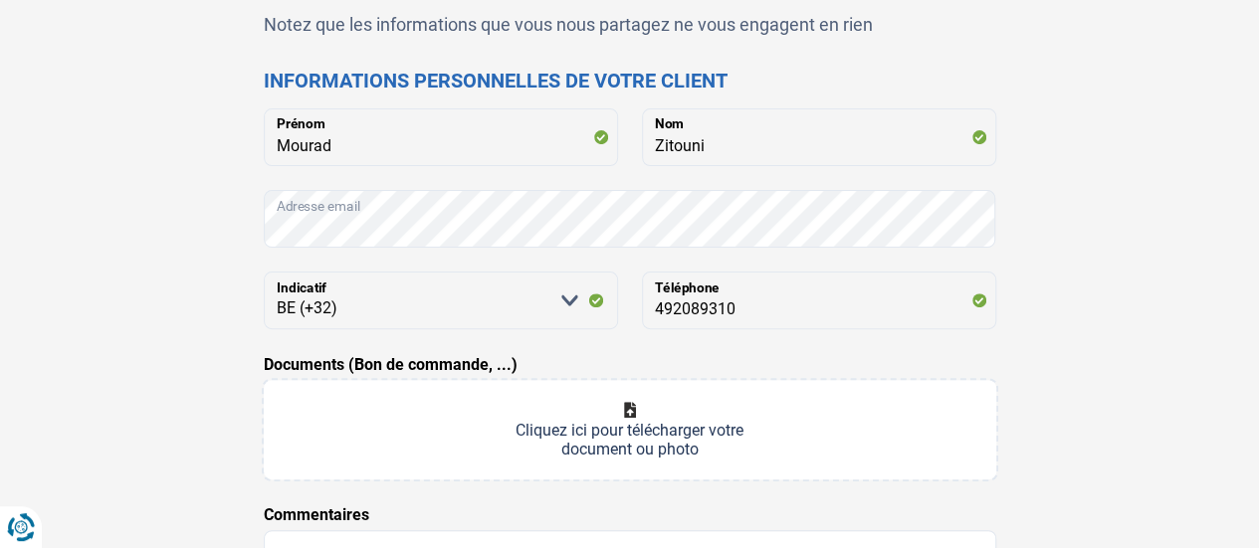
drag, startPoint x: 1026, startPoint y: 358, endPoint x: 1017, endPoint y: 363, distance: 10.2
click at [1026, 358] on div "Trouvons le meilleur prêt pour votre client Notez que les informations que vous…" at bounding box center [630, 391] width 1134 height 967
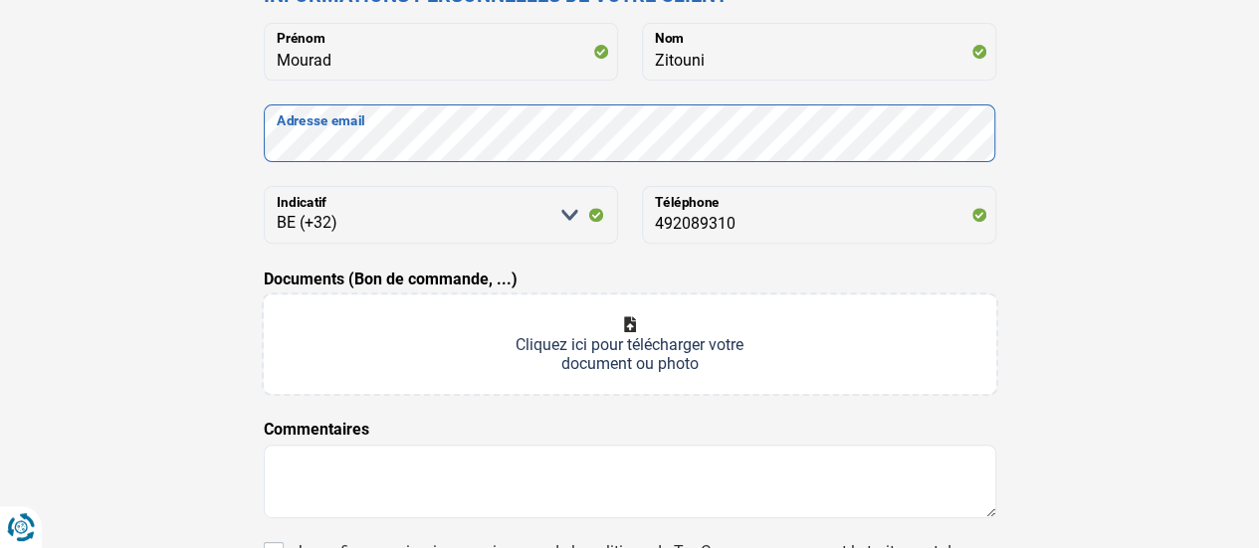
scroll to position [398, 0]
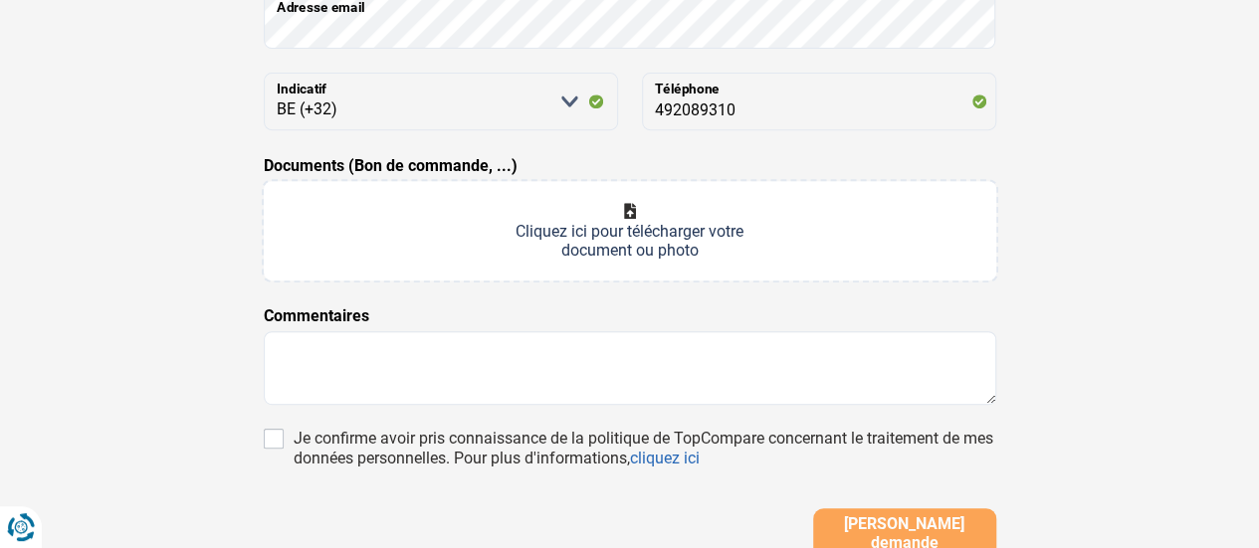
click at [622, 252] on input "Documents (Bon de commande, ...)" at bounding box center [630, 230] width 732 height 99
type input "C:\fakepath\WhatsApp Image 2025-10-15 at 16.34.11 (1).jpeg"
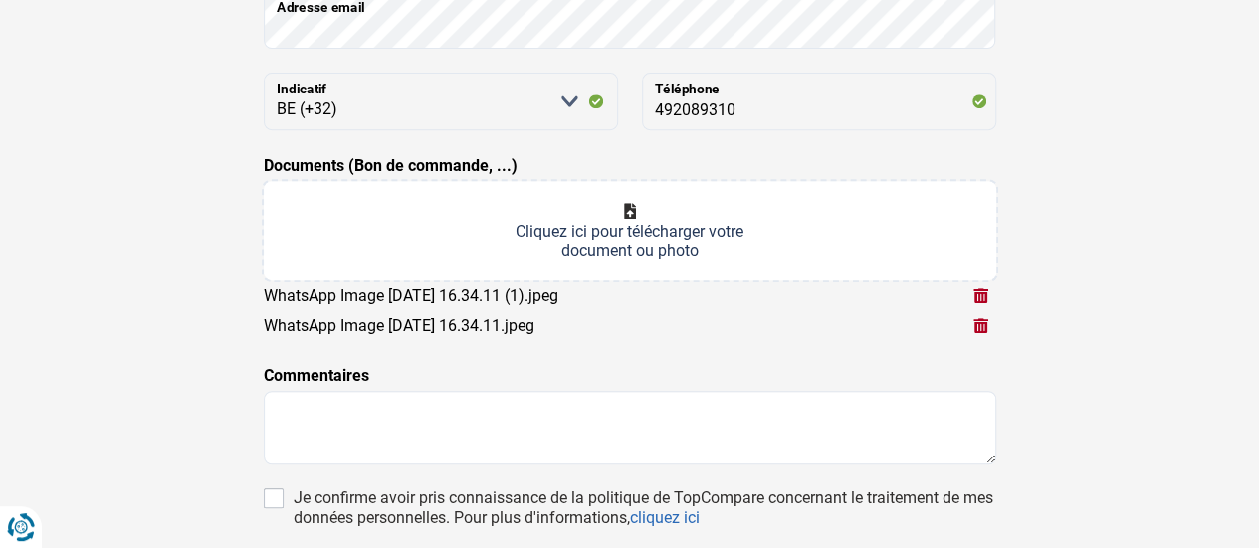
scroll to position [497, 0]
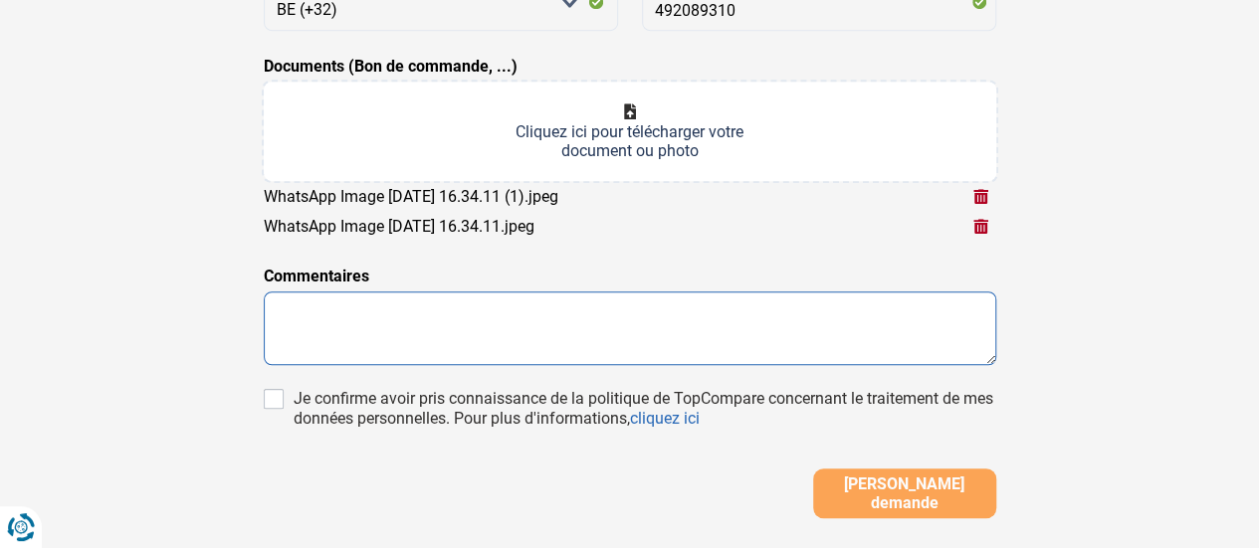
click at [499, 299] on textarea at bounding box center [630, 329] width 732 height 74
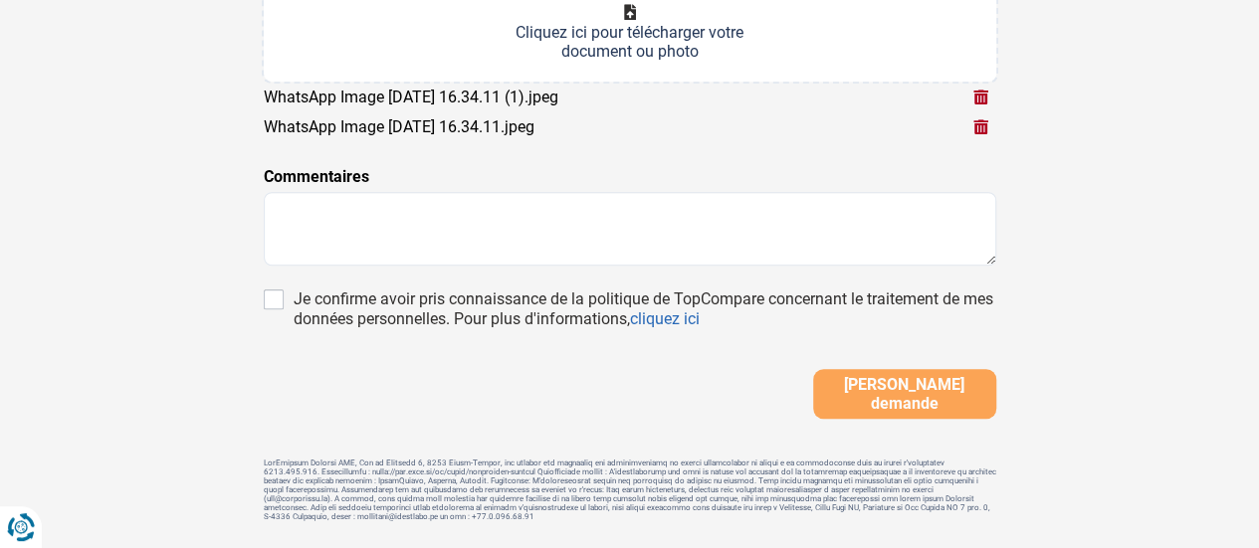
click at [346, 292] on div "Je confirme avoir pris connaissance de la politique de TopCompare concernant le…" at bounding box center [644, 310] width 702 height 40
click at [284, 292] on input "Je confirme avoir pris connaissance de la politique de TopCompare concernant le…" at bounding box center [274, 300] width 20 height 20
checkbox input "true"
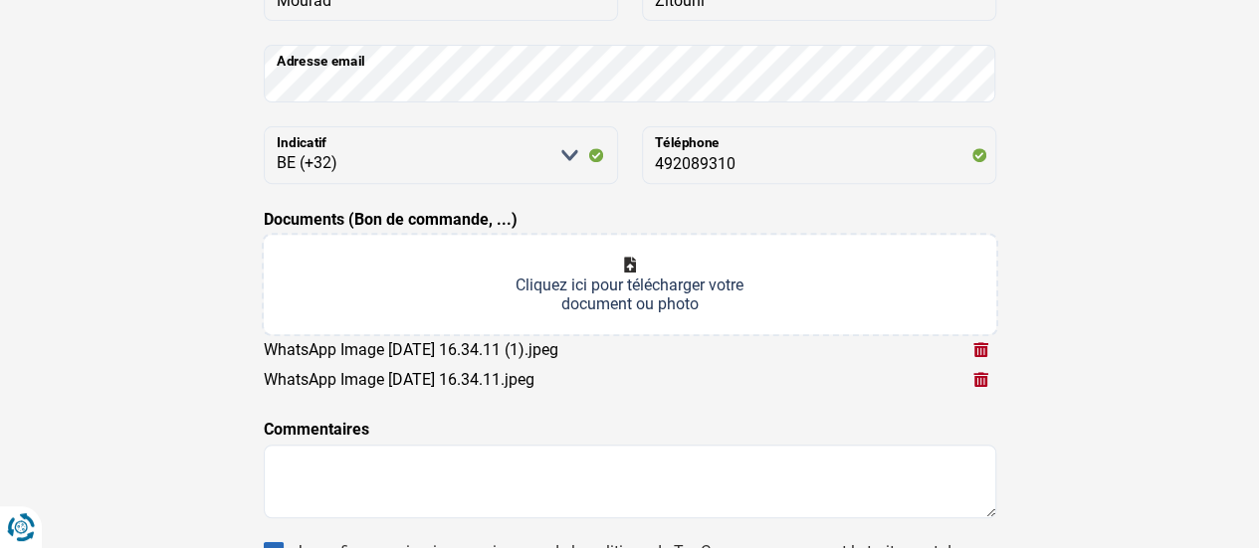
scroll to position [298, 0]
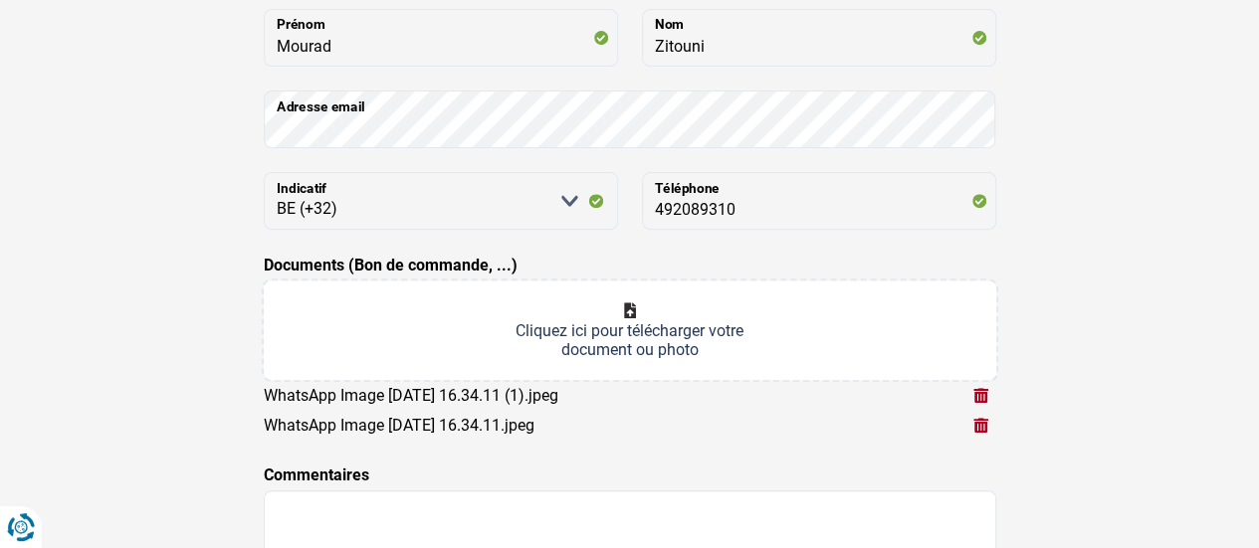
click at [551, 274] on div "Documents (Bon de commande, ...) Cliquez ici pour télécharger votre document ou…" at bounding box center [630, 347] width 732 height 186
click at [573, 327] on input "Documents (Bon de commande, ...)" at bounding box center [630, 330] width 732 height 99
type input "C:\fakepath\GOLF 7 AFFICHETTE PRIX.pdf"
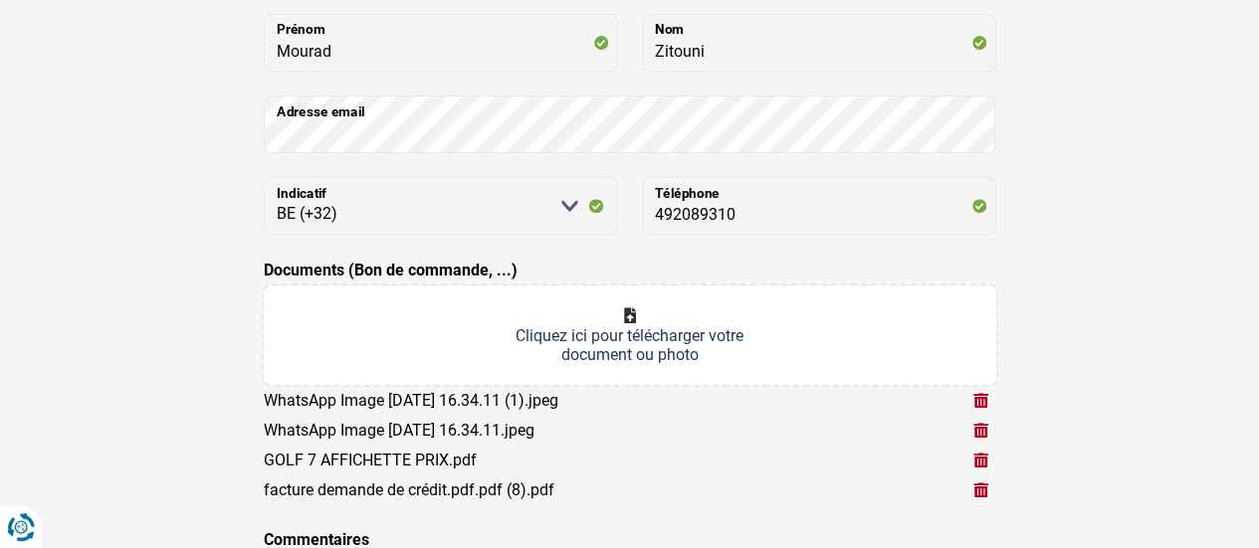
scroll to position [597, 0]
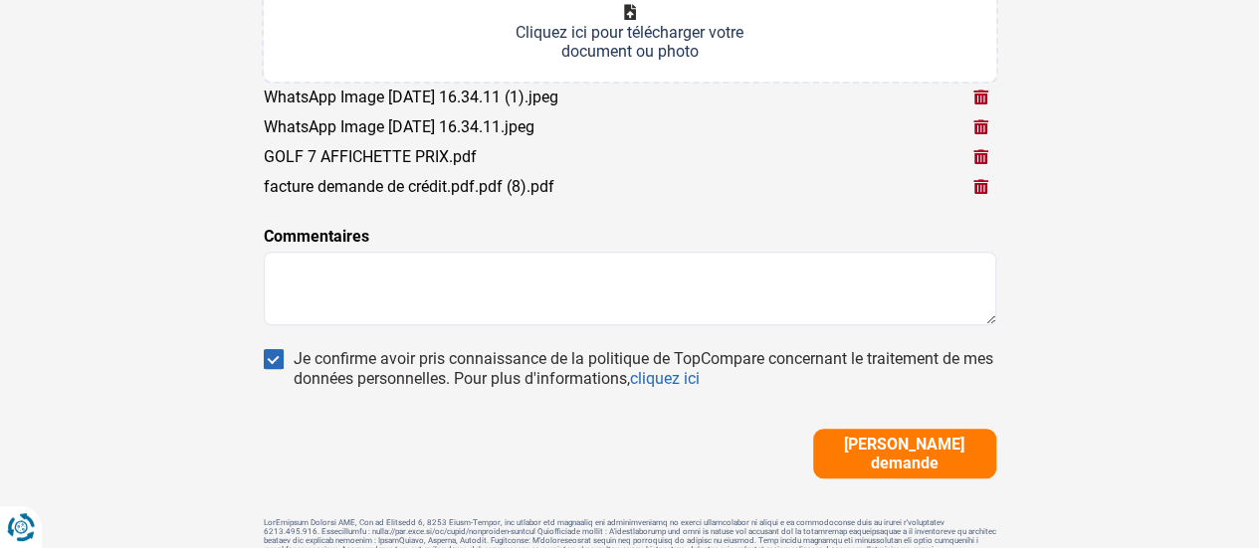
click at [917, 461] on span "Soumettre demande" at bounding box center [904, 454] width 171 height 38
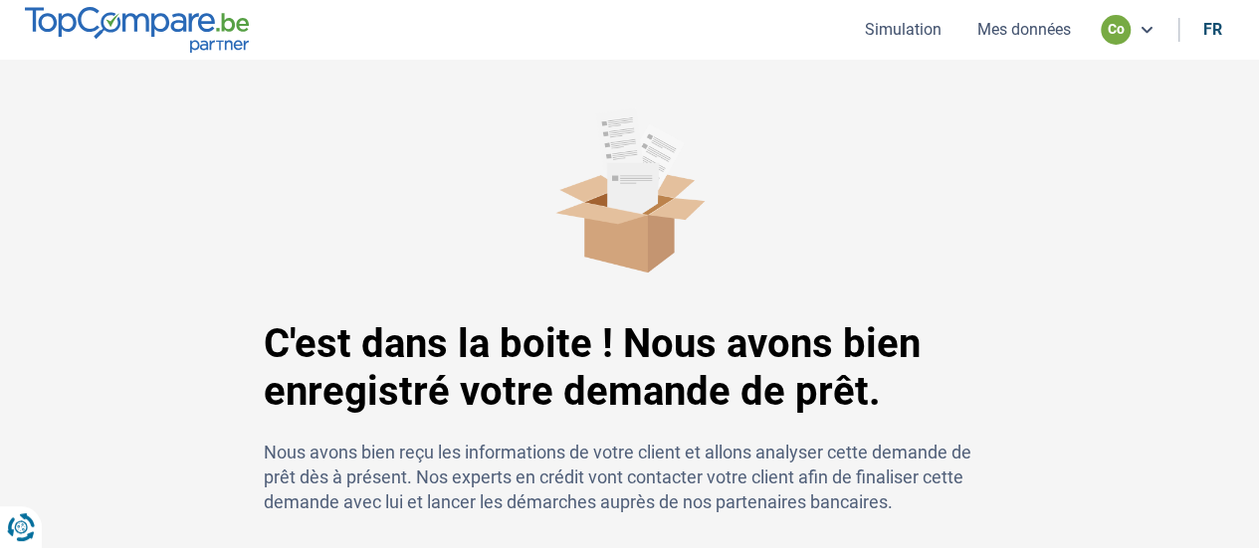
click at [895, 25] on button "Simulation" at bounding box center [903, 29] width 89 height 21
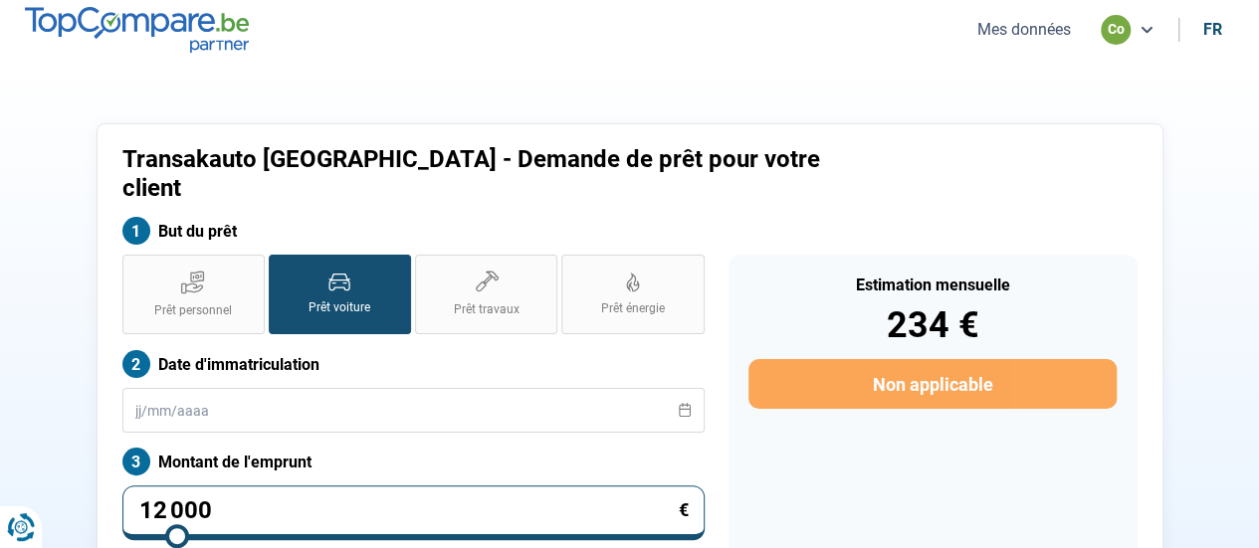
click at [1009, 32] on button "Mes données" at bounding box center [1023, 29] width 105 height 21
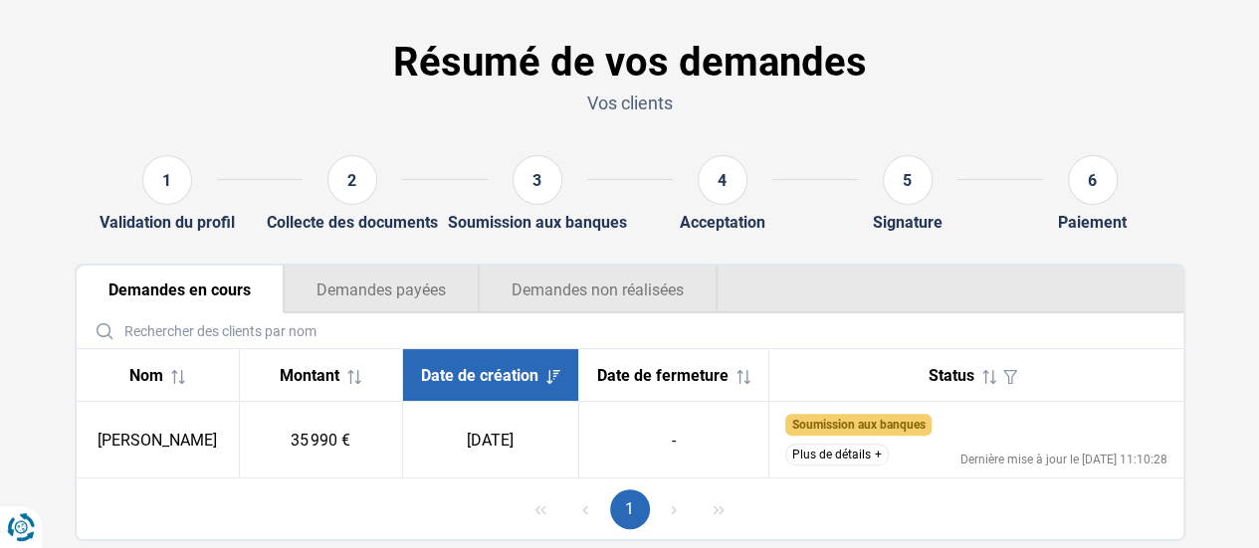
scroll to position [124, 0]
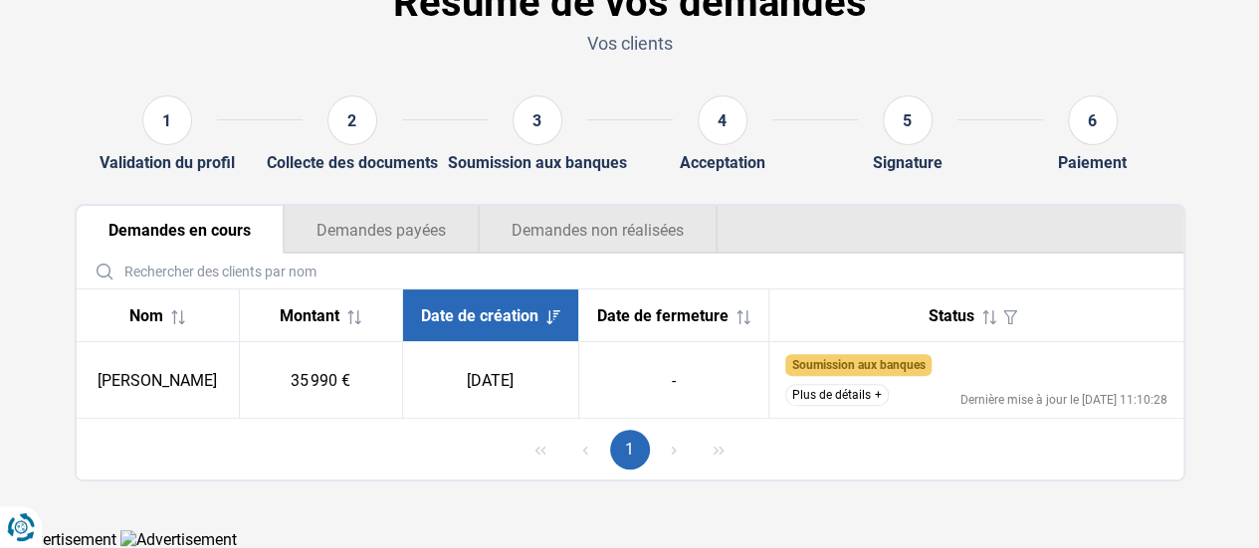
click at [855, 404] on button "Plus de détails" at bounding box center [836, 395] width 103 height 22
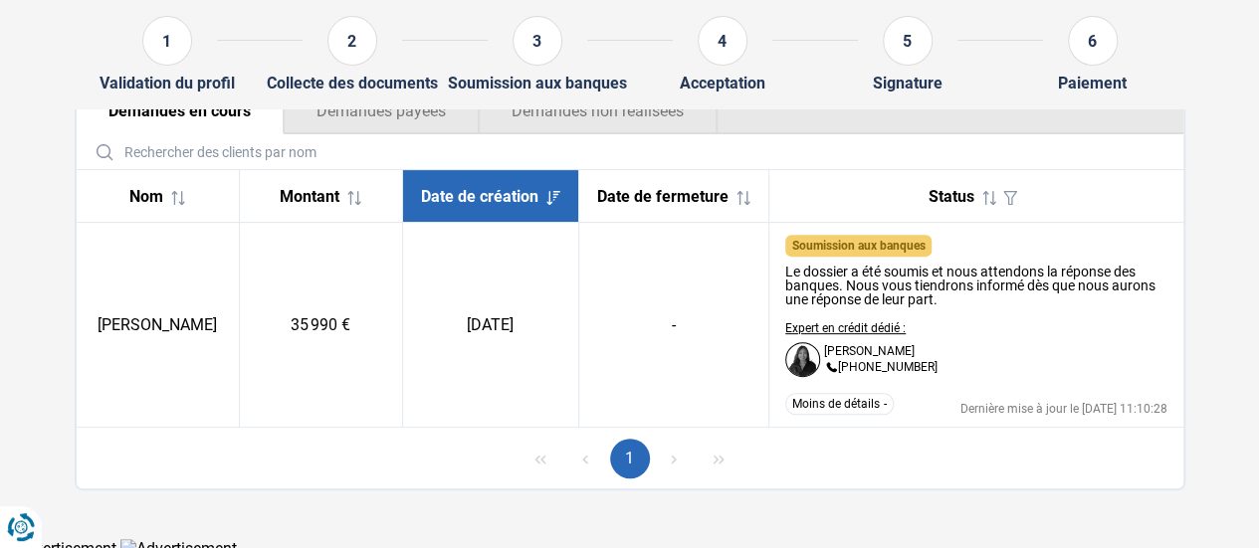
scroll to position [253, 0]
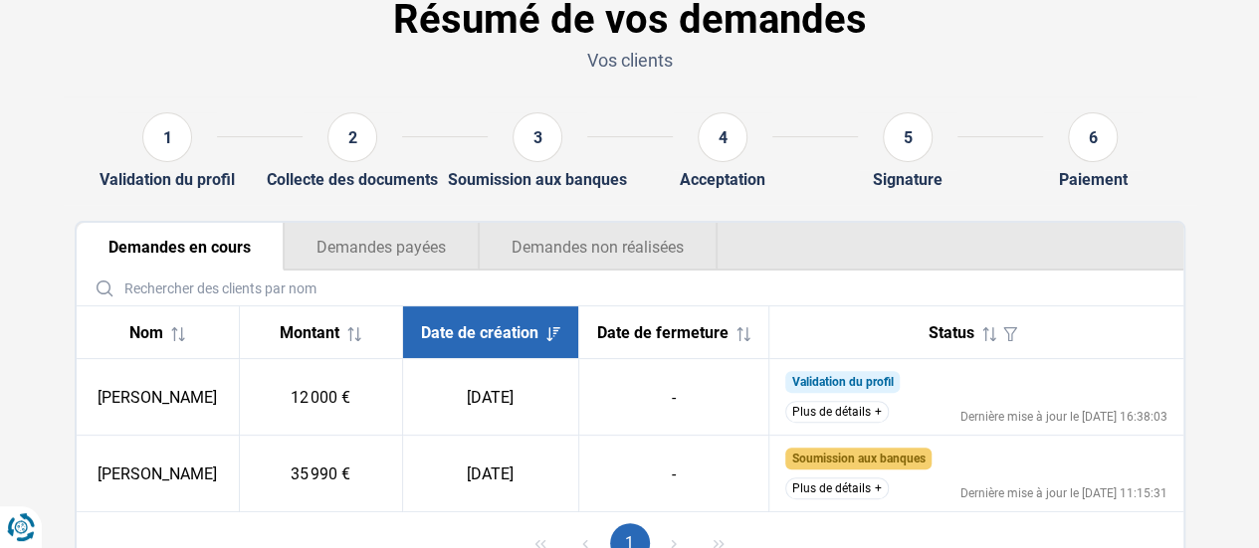
scroll to position [199, 0]
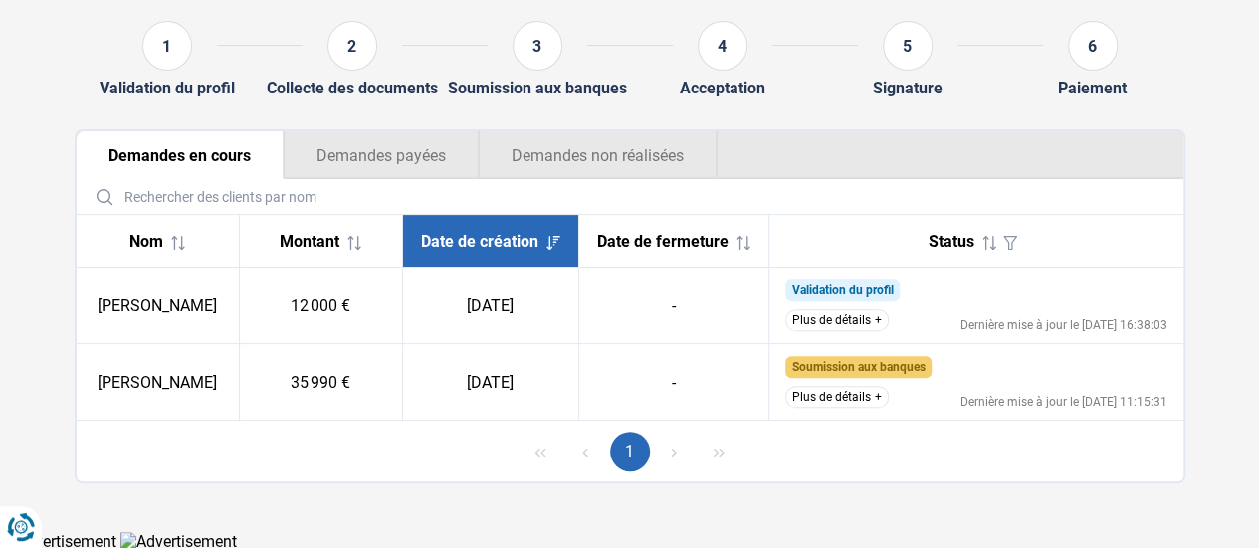
click at [843, 324] on button "Plus de détails" at bounding box center [836, 320] width 103 height 22
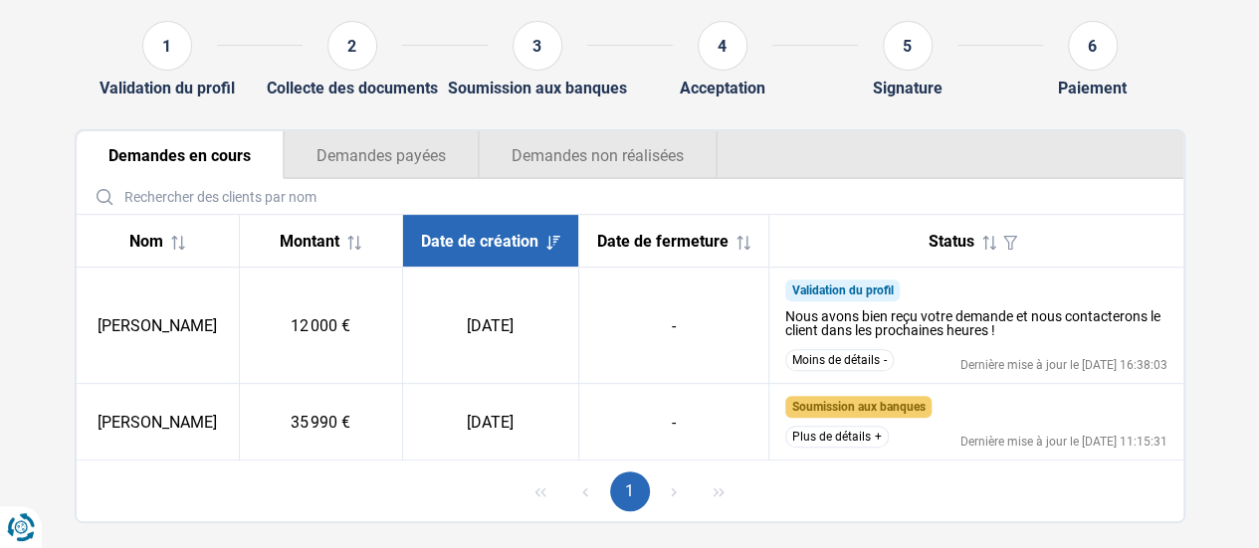
click at [868, 421] on td "Soumission aux banques Le dossier a été soumis et nous attendons la réponse des…" at bounding box center [976, 422] width 414 height 77
click at [833, 436] on button "Plus de détails" at bounding box center [836, 437] width 103 height 22
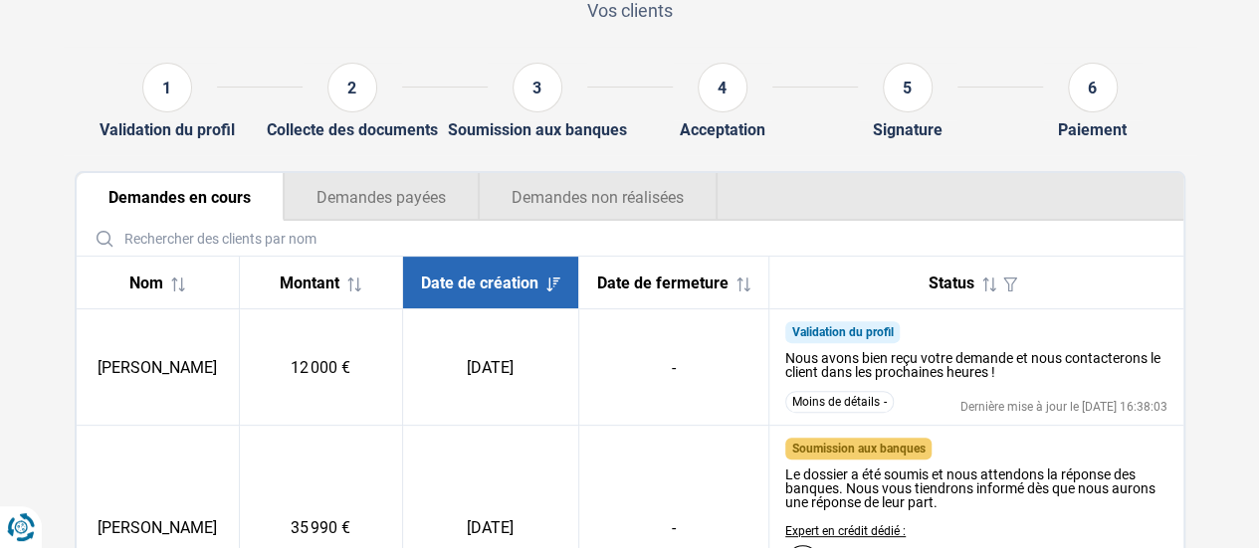
scroll to position [269, 0]
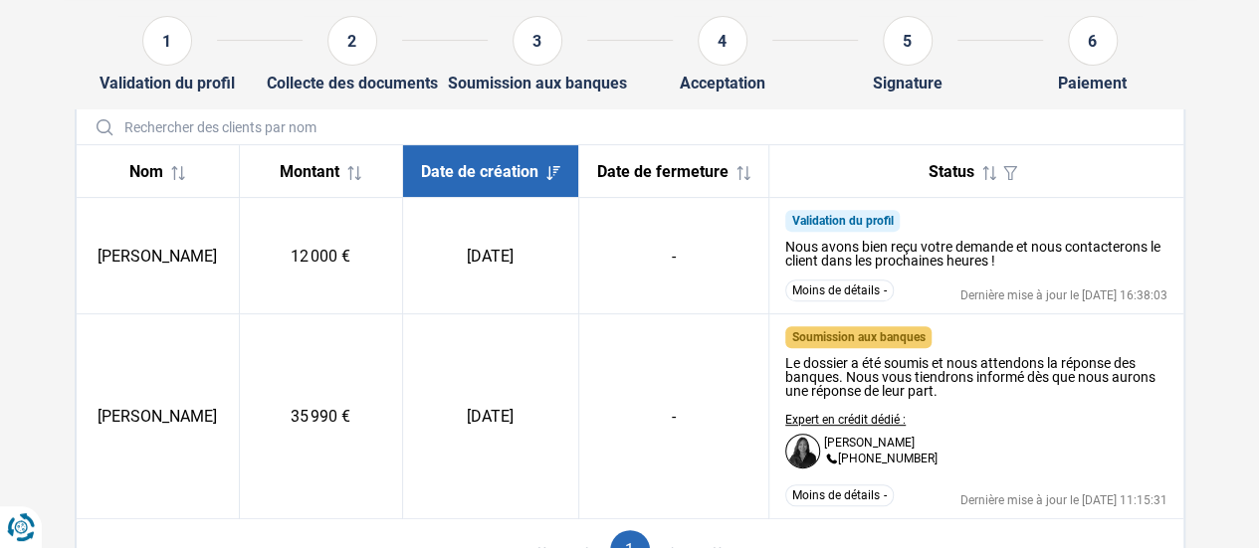
click at [665, 178] on span "Date de fermeture" at bounding box center [662, 171] width 131 height 19
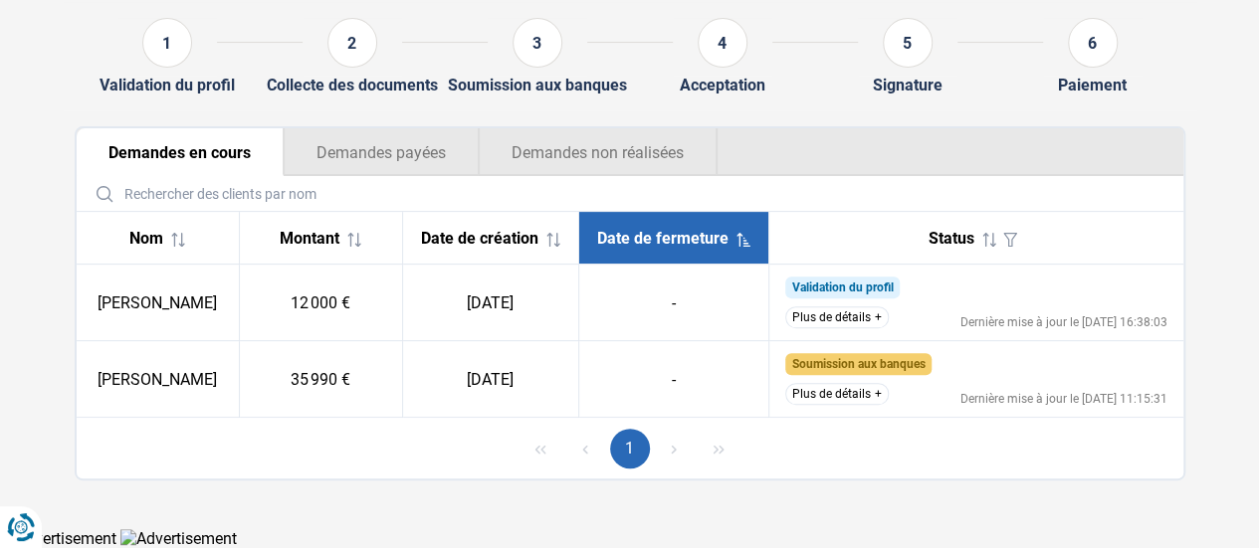
scroll to position [201, 0]
click at [853, 317] on button "Plus de détails" at bounding box center [836, 318] width 103 height 22
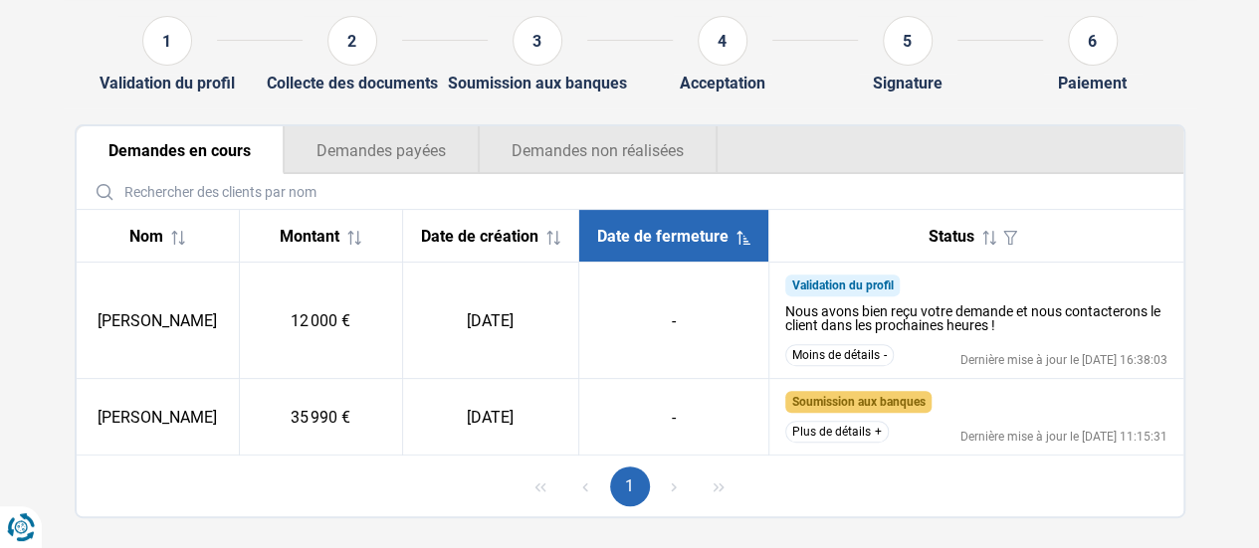
scroll to position [241, 0]
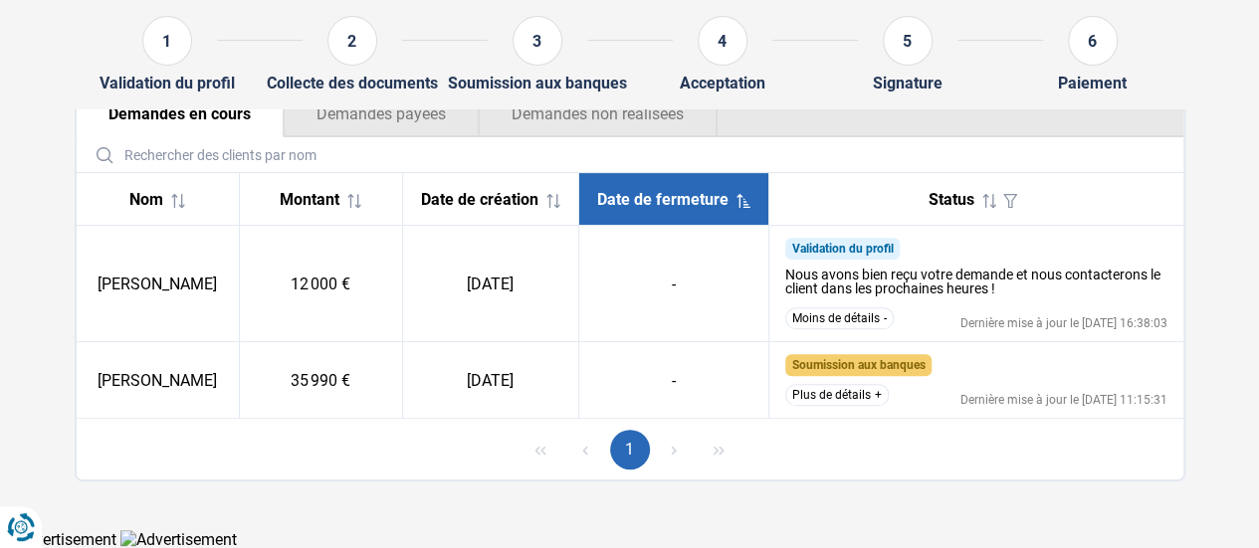
click at [857, 386] on button "Plus de détails" at bounding box center [836, 395] width 103 height 22
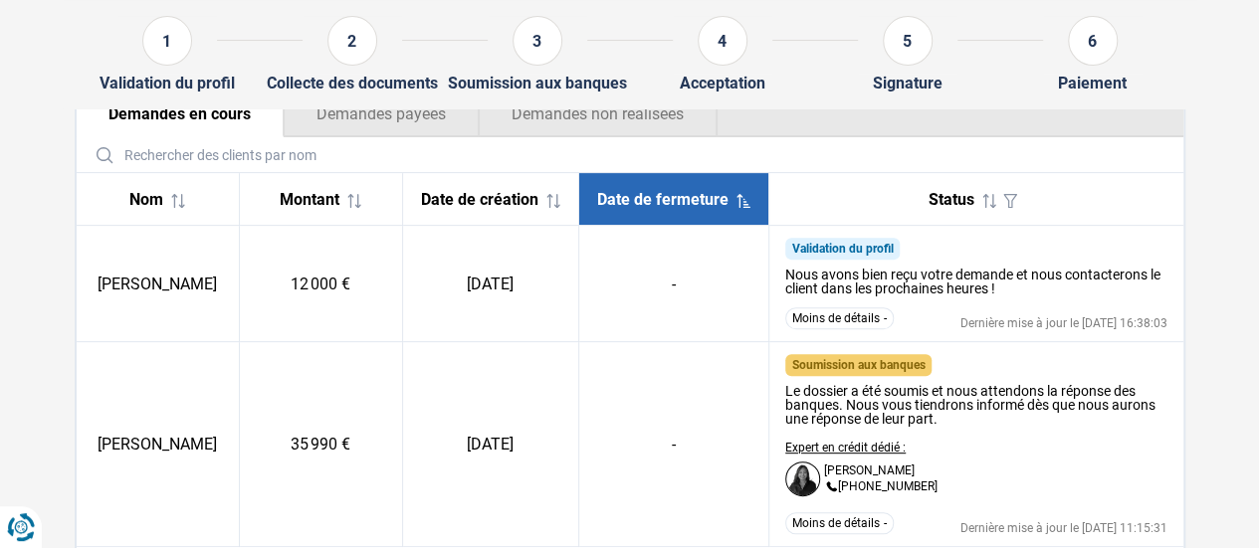
click at [823, 522] on button "Moins de détails" at bounding box center [839, 523] width 108 height 22
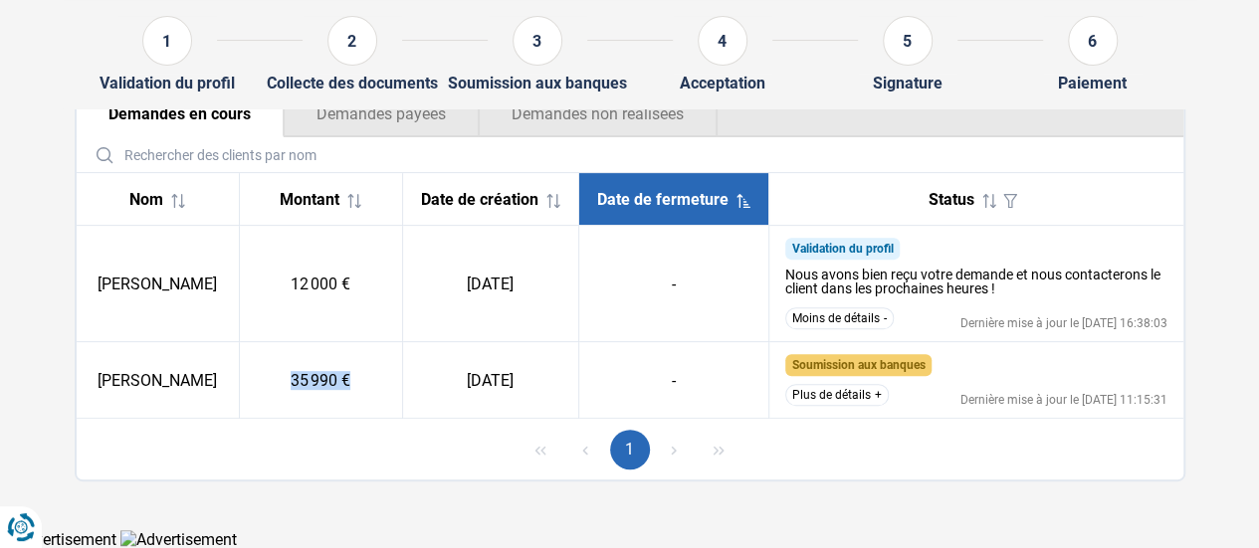
drag, startPoint x: 295, startPoint y: 377, endPoint x: 433, endPoint y: 375, distance: 137.3
click at [432, 375] on tr "Ali Al Mousawi 35 990 € 11/10/2025 - Soumission aux banques Le dossier a été so…" at bounding box center [630, 380] width 1106 height 77
drag, startPoint x: 458, startPoint y: 377, endPoint x: 383, endPoint y: 399, distance: 77.8
click at [460, 377] on td "[DATE]" at bounding box center [490, 380] width 176 height 77
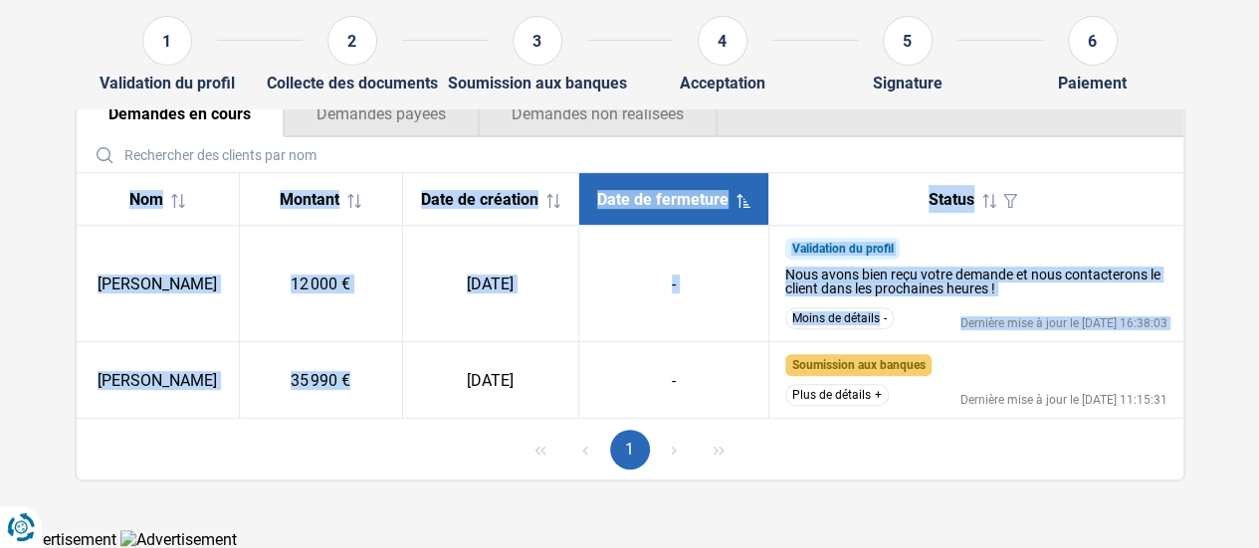
drag, startPoint x: 74, startPoint y: 384, endPoint x: 352, endPoint y: 381, distance: 278.6
click at [352, 381] on div "Demandes en cours Demandes payées Demandes non réalisées Nom Montant Date de cr…" at bounding box center [630, 285] width 1110 height 394
click at [349, 385] on td "35 990 €" at bounding box center [320, 380] width 163 height 77
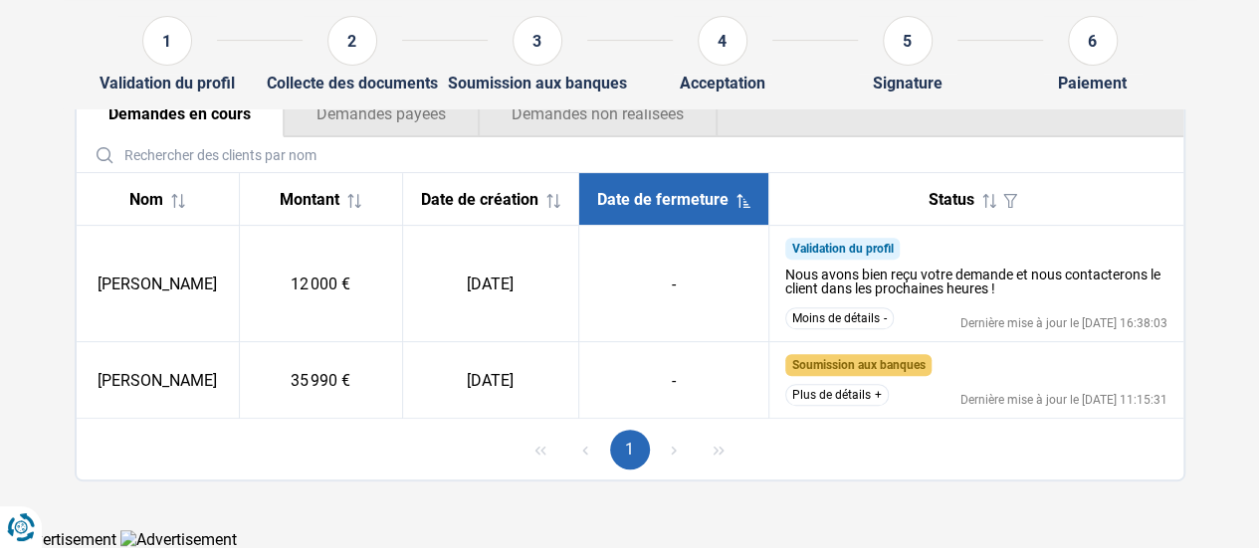
click at [605, 385] on td "-" at bounding box center [673, 380] width 190 height 77
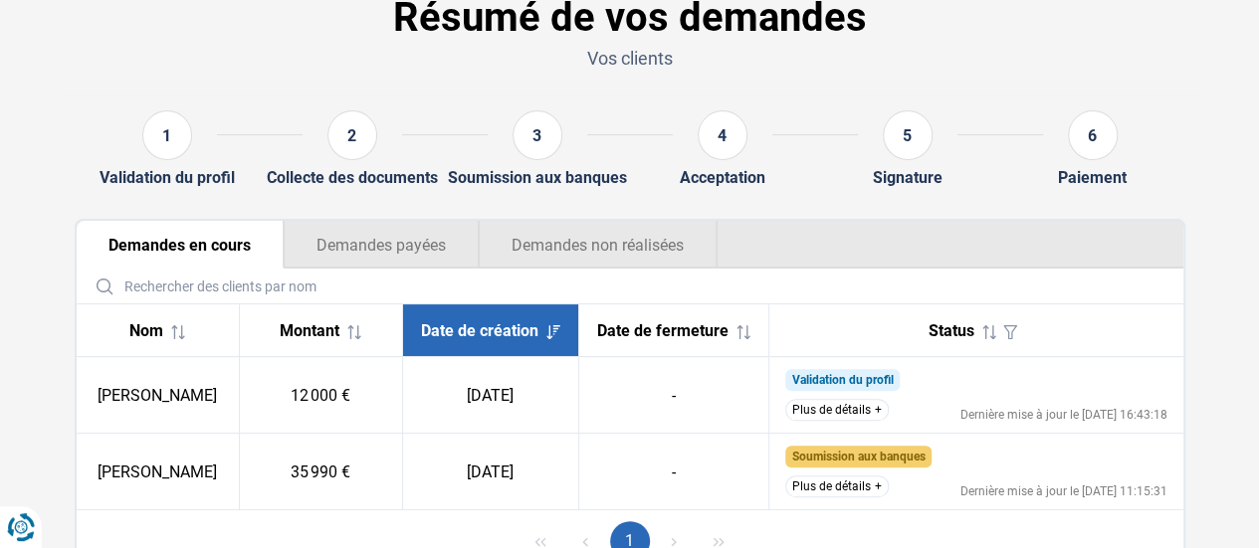
scroll to position [199, 0]
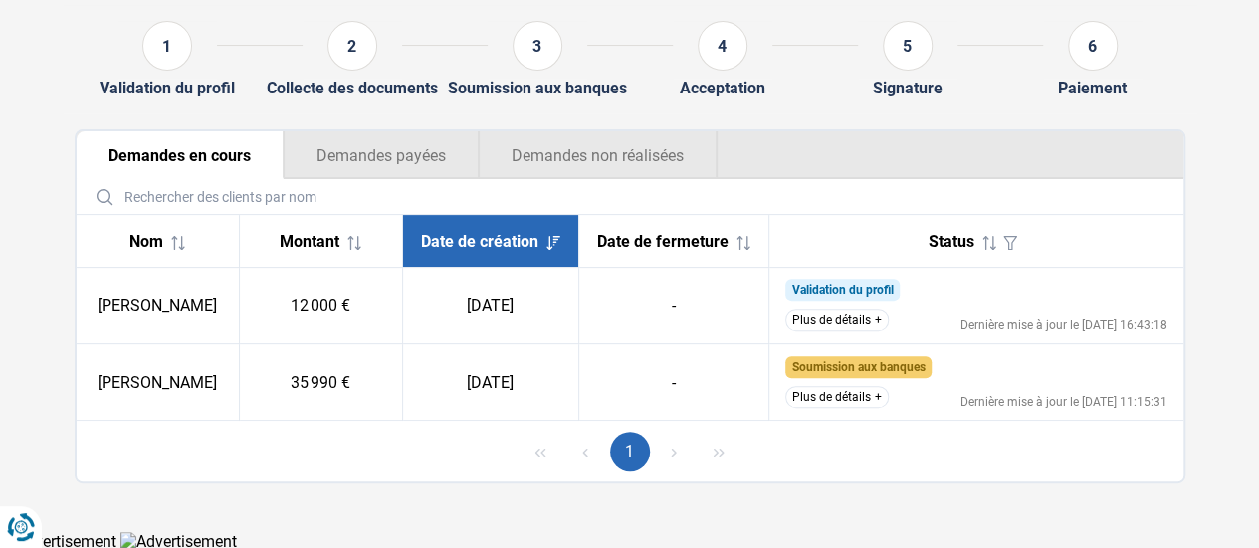
click at [819, 307] on td "Validation du profil Nous sommes déjà en contact avec le client et recueillons …" at bounding box center [976, 306] width 414 height 77
click at [834, 323] on button "Plus de détails" at bounding box center [836, 320] width 103 height 22
